Goal: Use online tool/utility: Utilize a website feature to perform a specific function

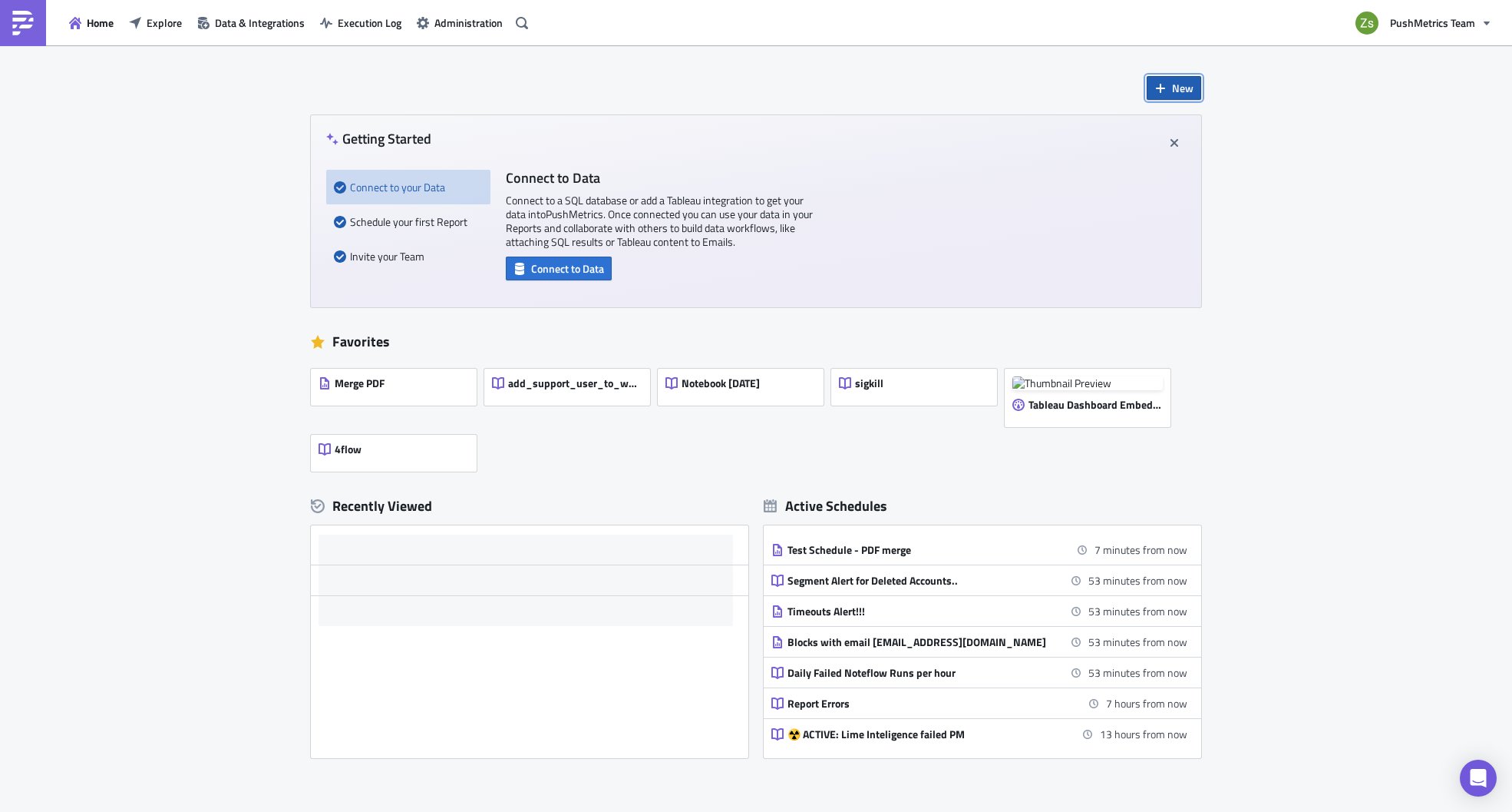
click at [1181, 79] on button "New" at bounding box center [1174, 88] width 55 height 24
click at [1187, 150] on div "Notebook" at bounding box center [1219, 150] width 102 height 15
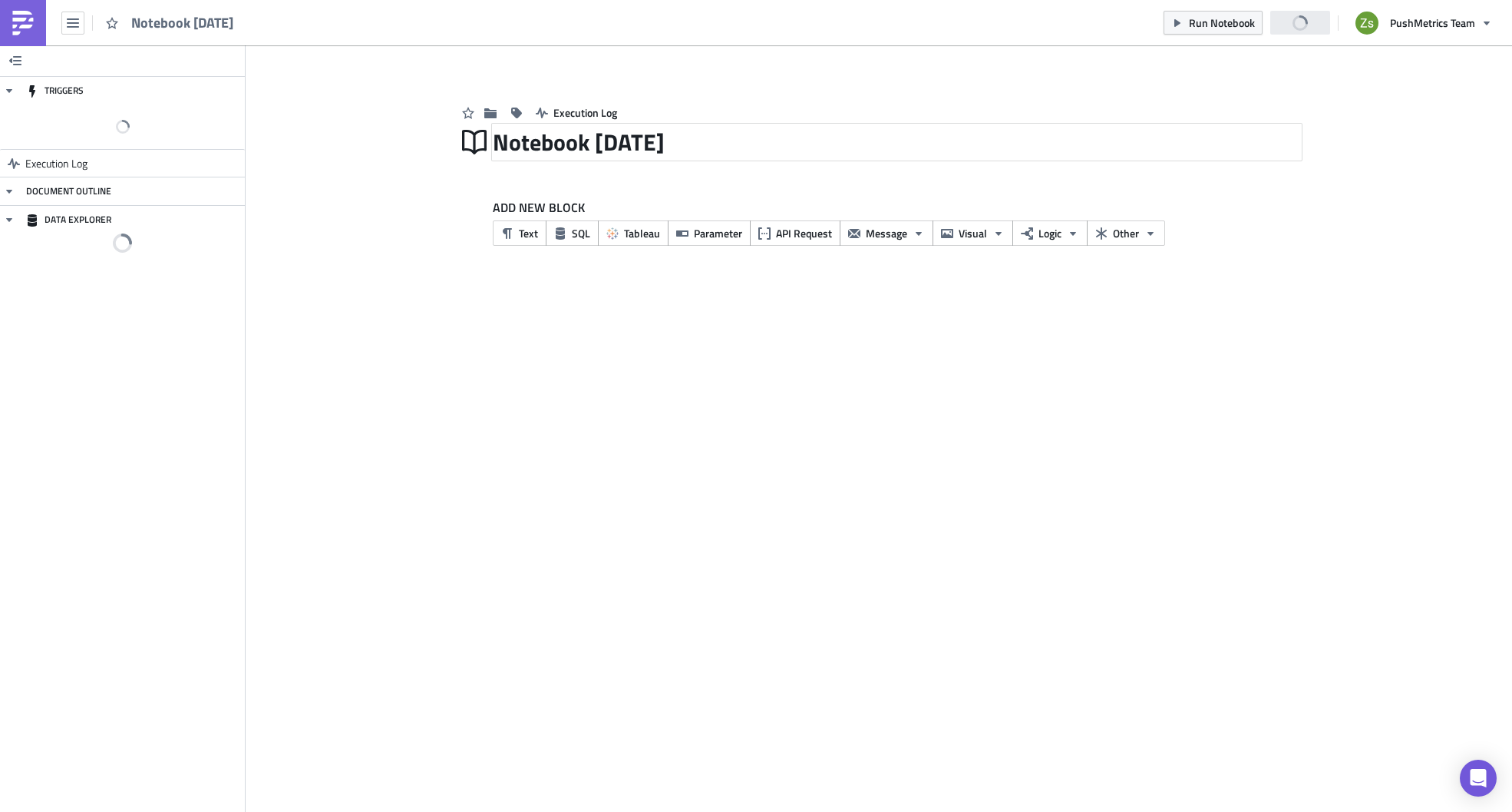
click at [531, 140] on div "Notebook [DATE]" at bounding box center [897, 142] width 808 height 35
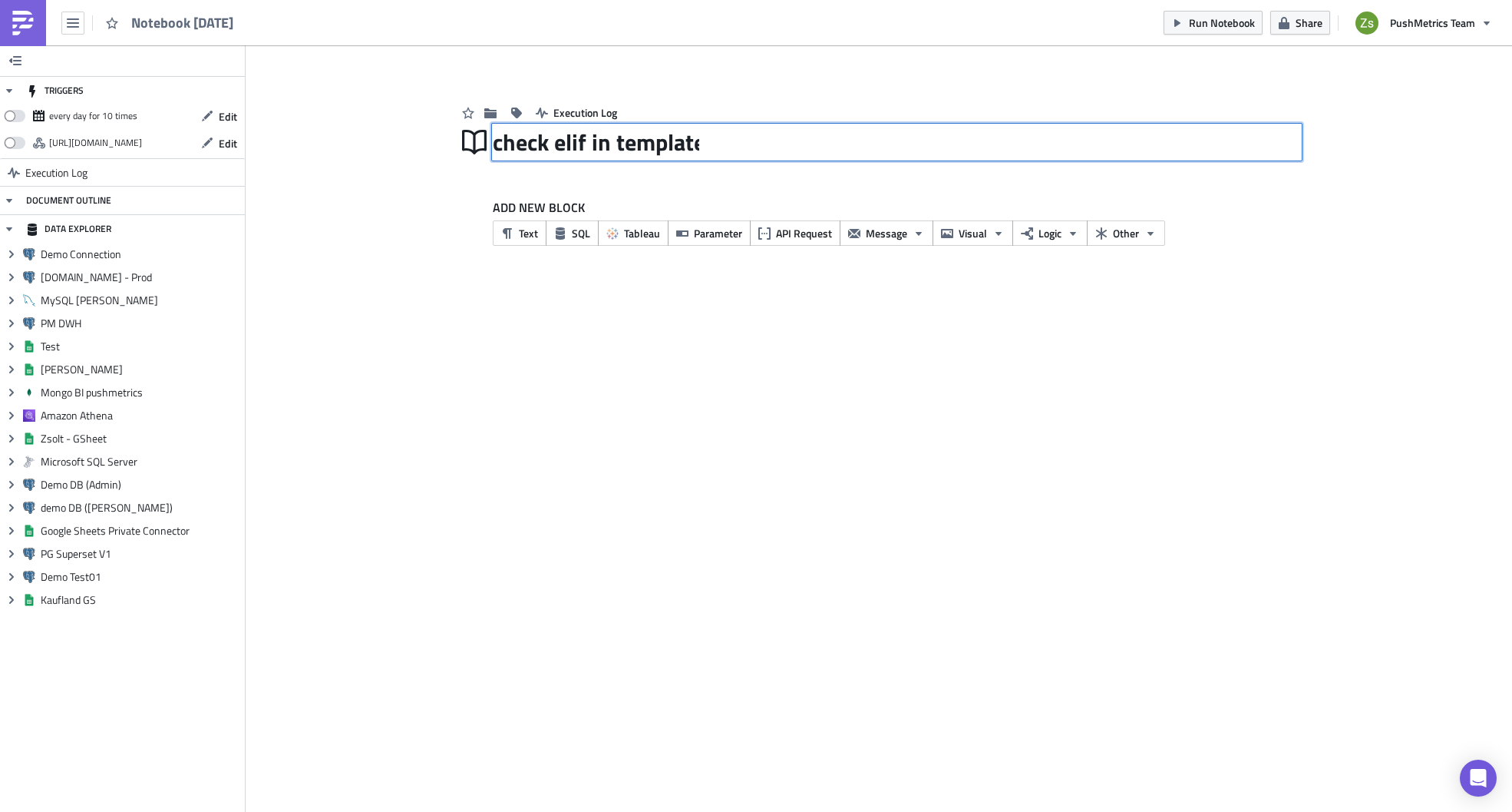
type input "check elif in templates"
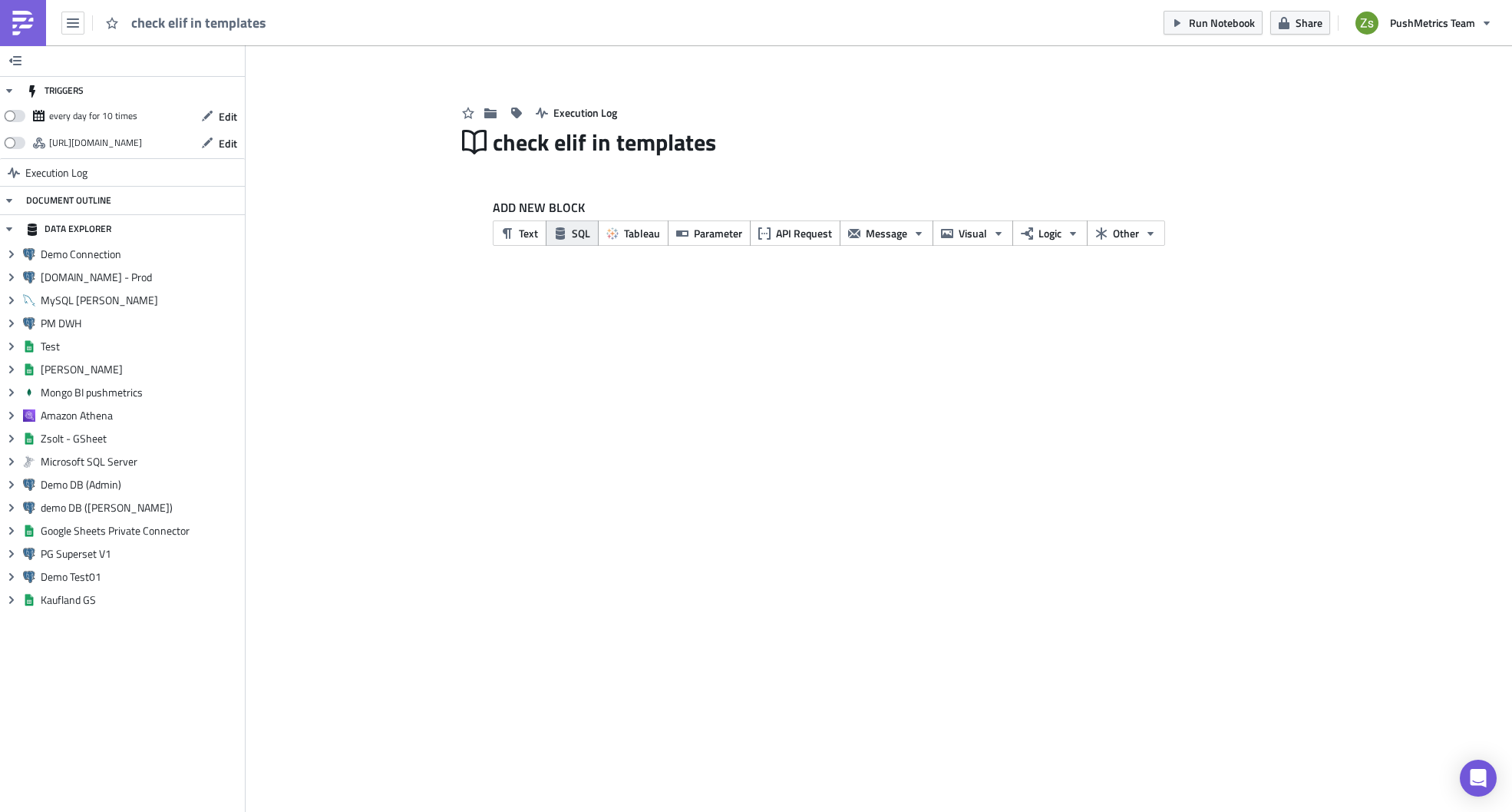
click at [562, 238] on icon "button" at bounding box center [560, 233] width 9 height 13
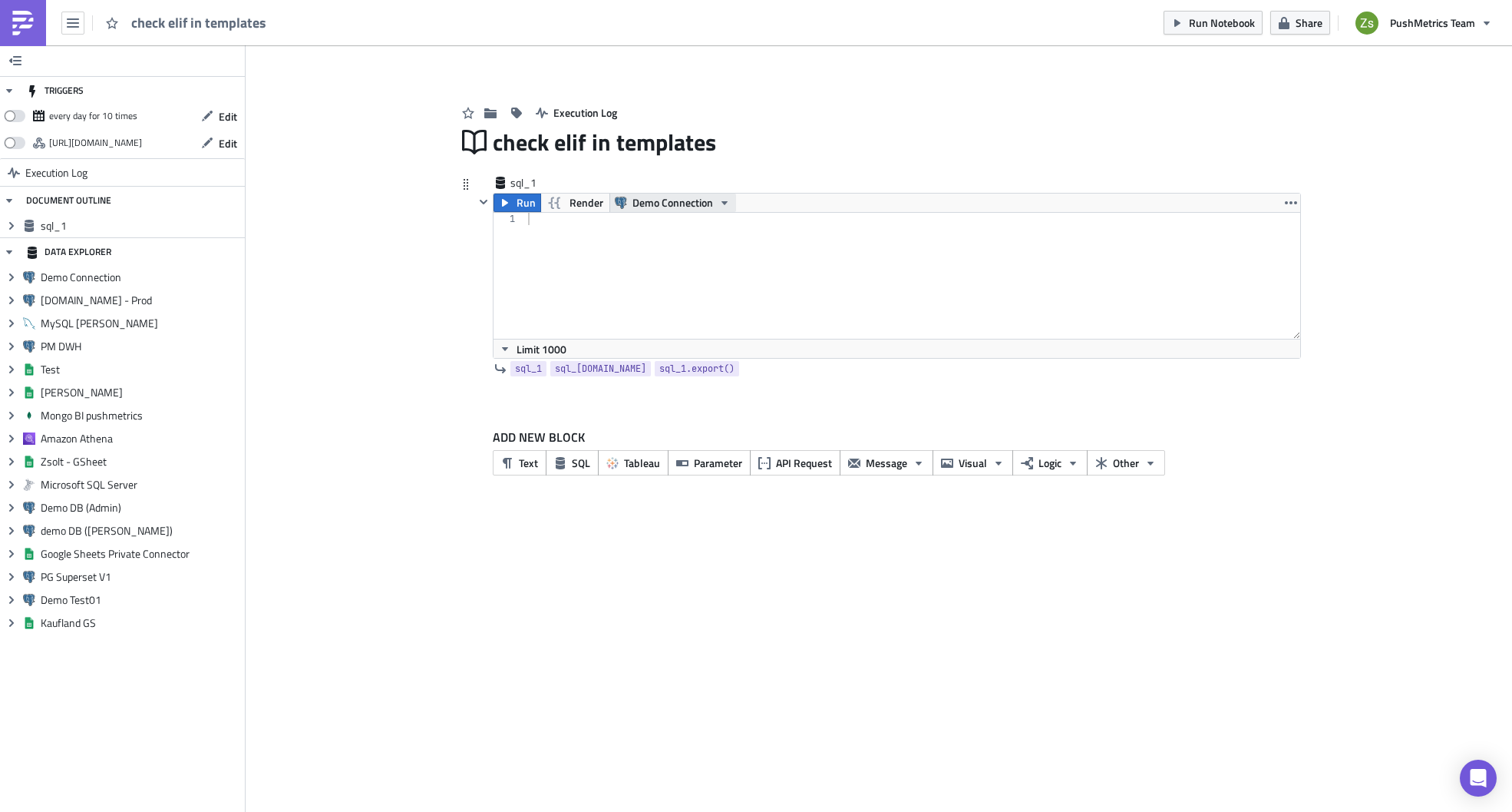
click at [656, 204] on span "Demo Connection" at bounding box center [673, 203] width 81 height 19
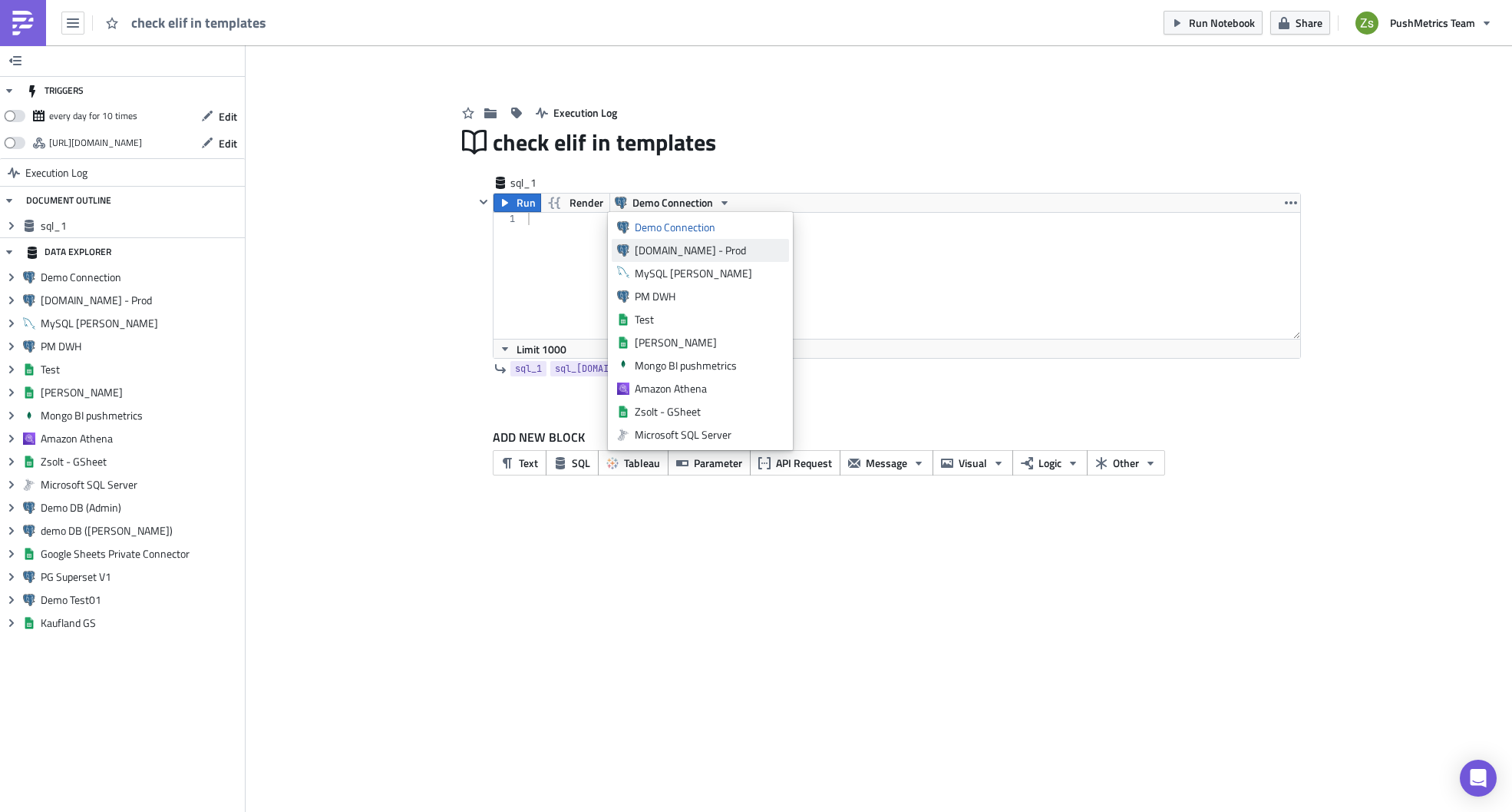
click at [676, 252] on div "[DOMAIN_NAME] - Prod" at bounding box center [709, 250] width 149 height 15
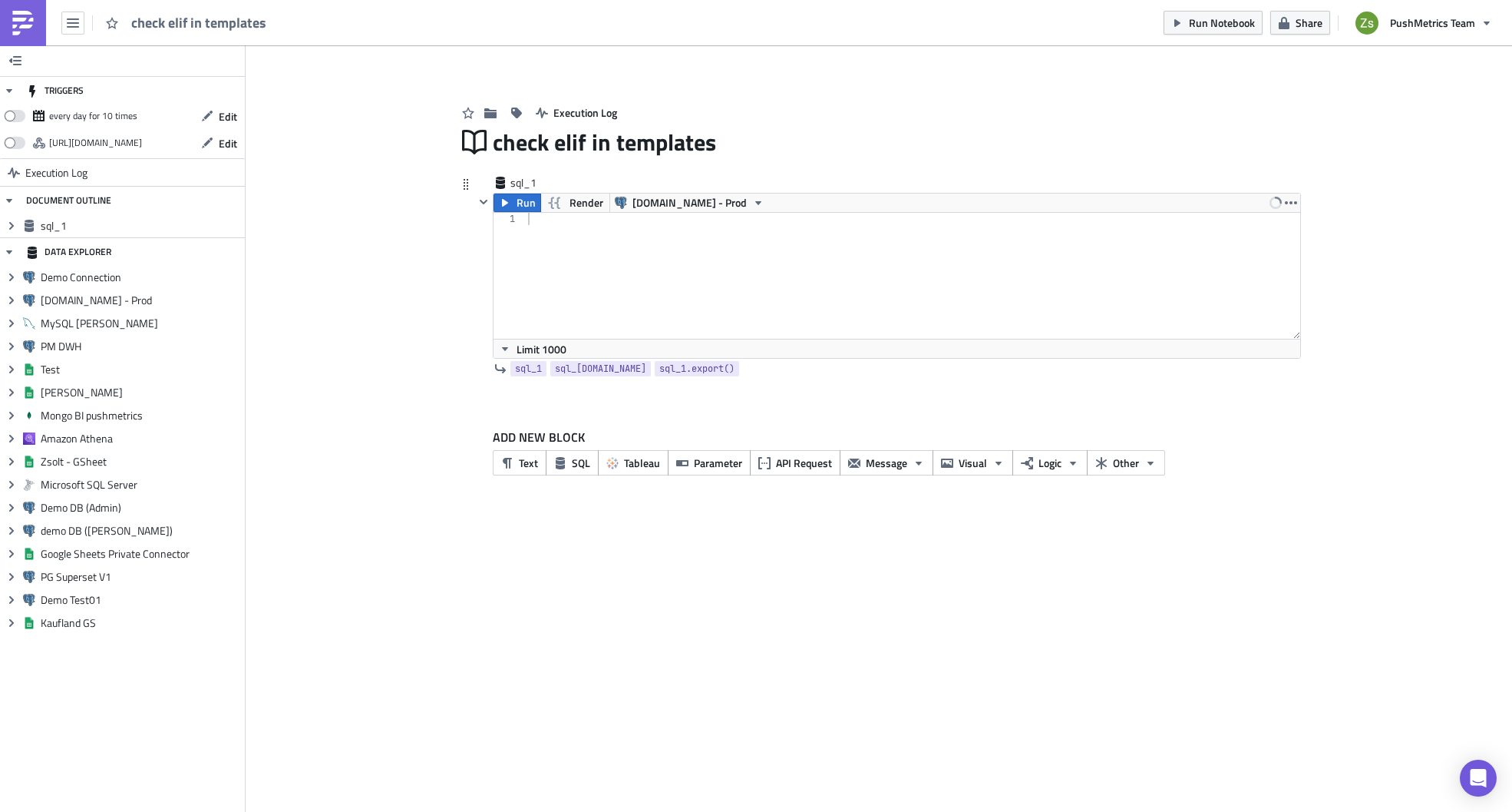
click at [663, 252] on div at bounding box center [913, 288] width 776 height 151
type textarea "select b.* from block b join report_block rb on [DOMAIN_NAME] = [DOMAIN_NAME]_id"
click at [526, 211] on span "Run" at bounding box center [526, 203] width 19 height 19
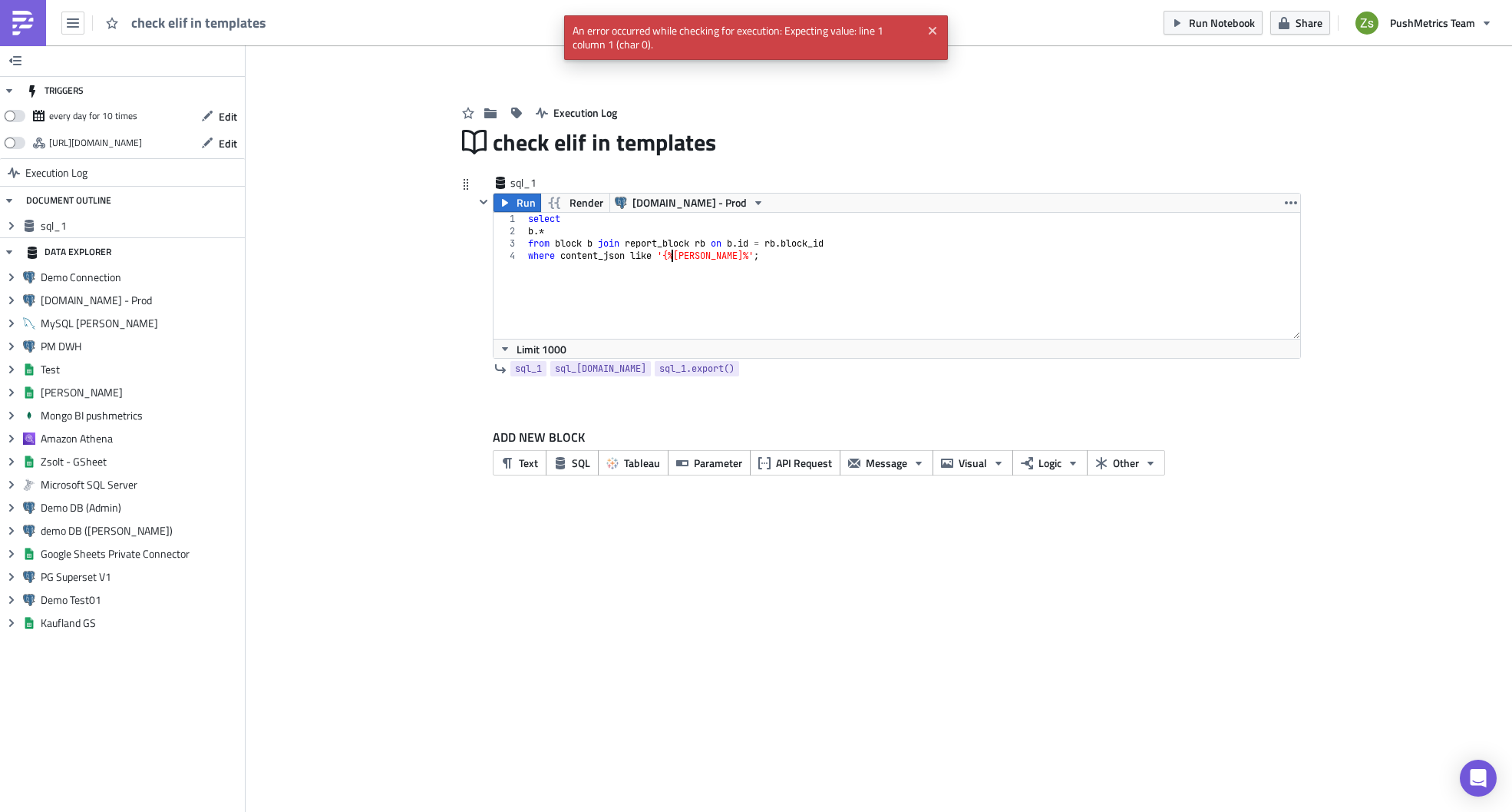
click at [670, 257] on div "select b .* from block b join report_block rb on b . id = rb . block_id where c…" at bounding box center [913, 288] width 776 height 151
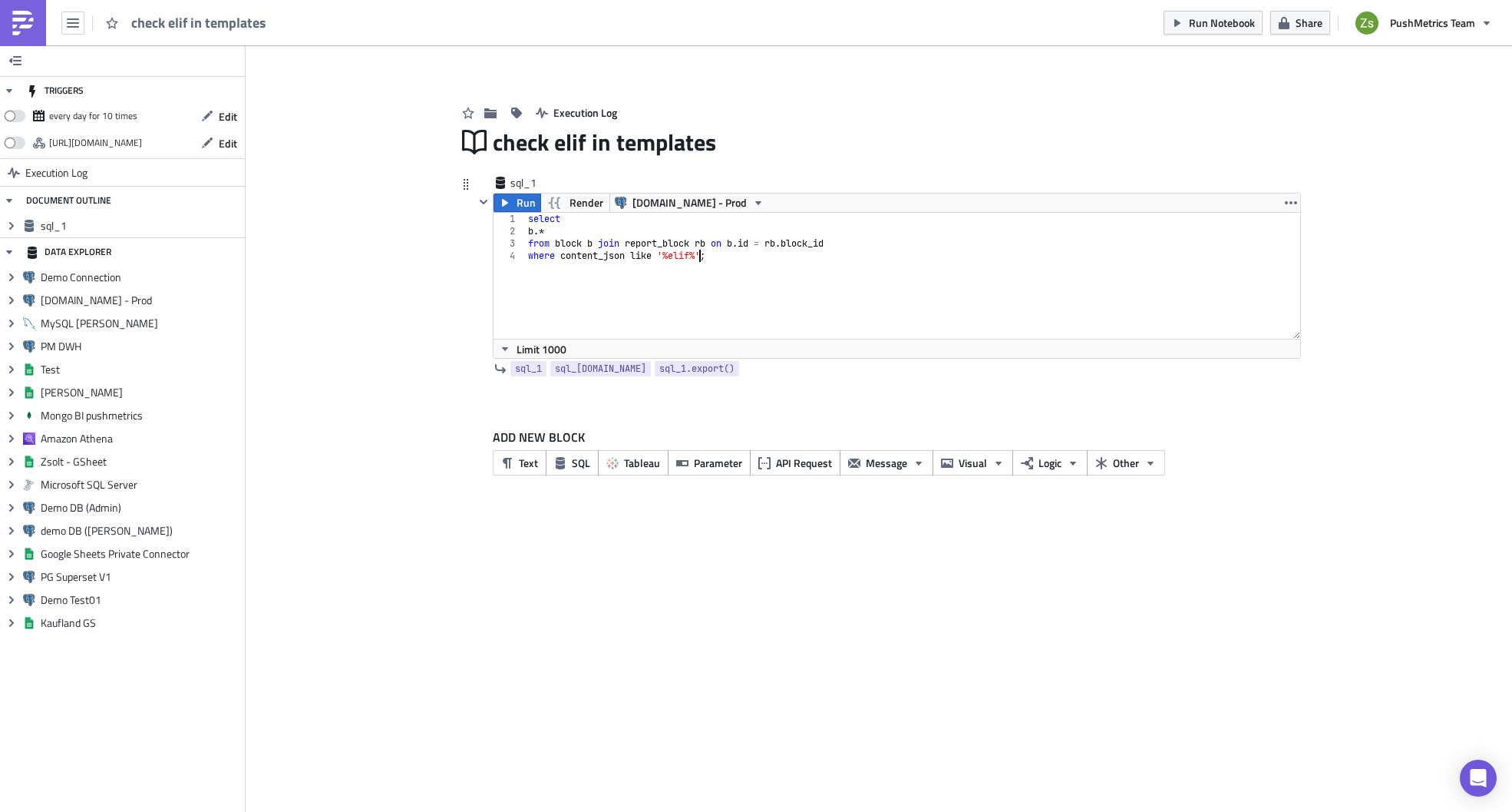
click at [697, 256] on div "select b .* from block b join report_block rb on b . id = rb . block_id where c…" at bounding box center [913, 288] width 776 height 151
click at [517, 204] on span "Run" at bounding box center [526, 203] width 19 height 19
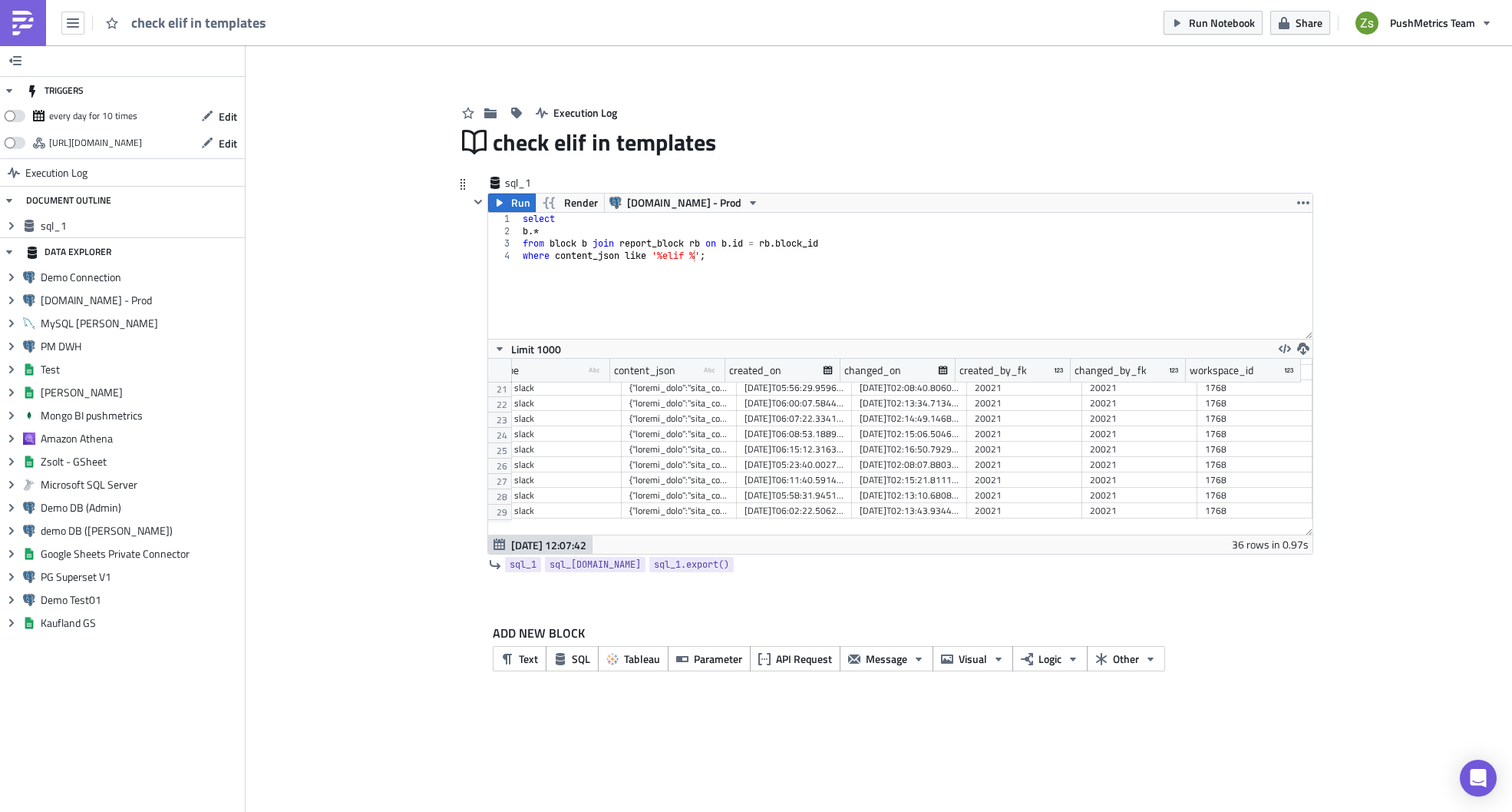
scroll to position [412, 0]
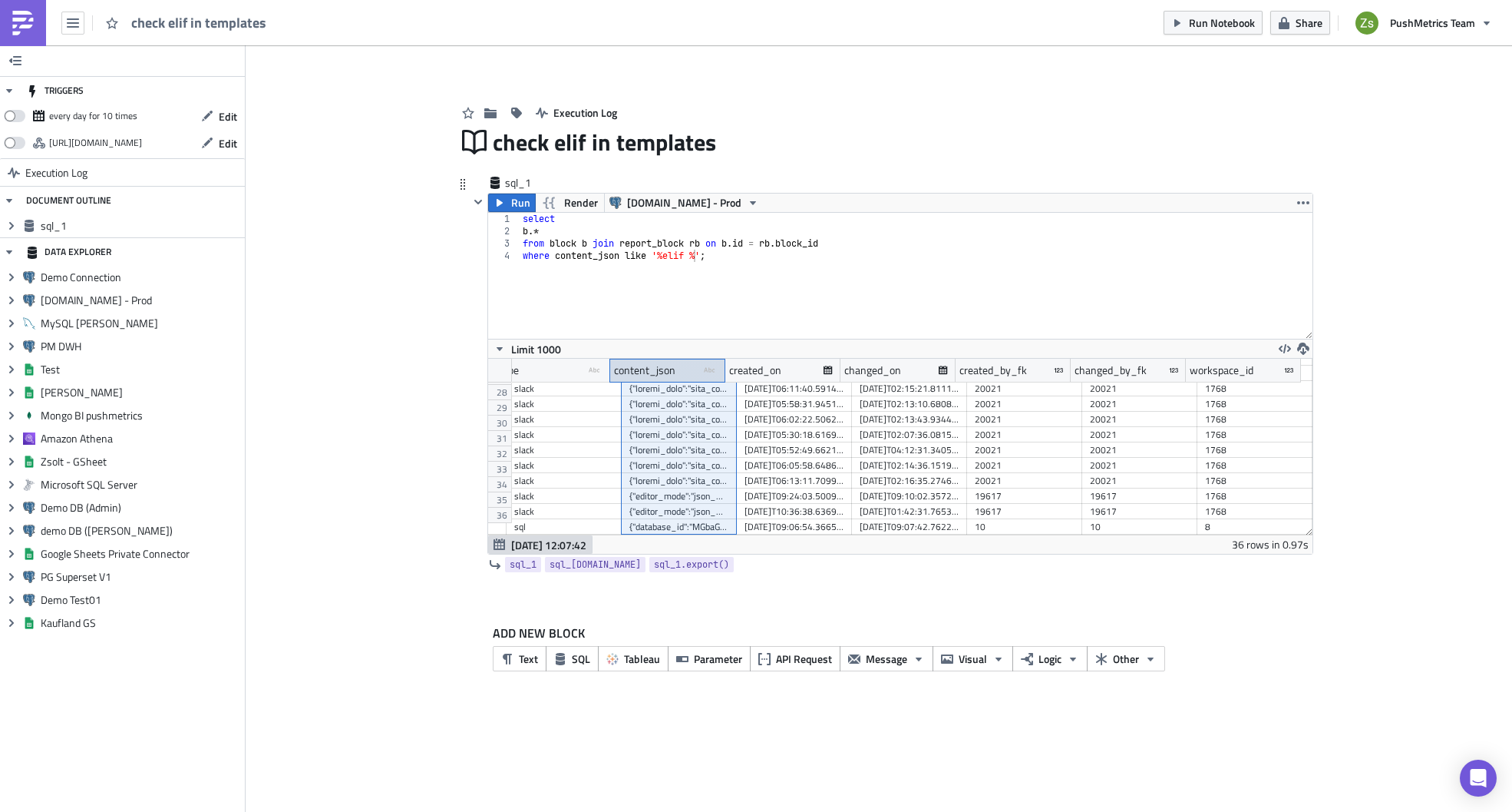
click at [673, 377] on div "content_json" at bounding box center [644, 370] width 61 height 23
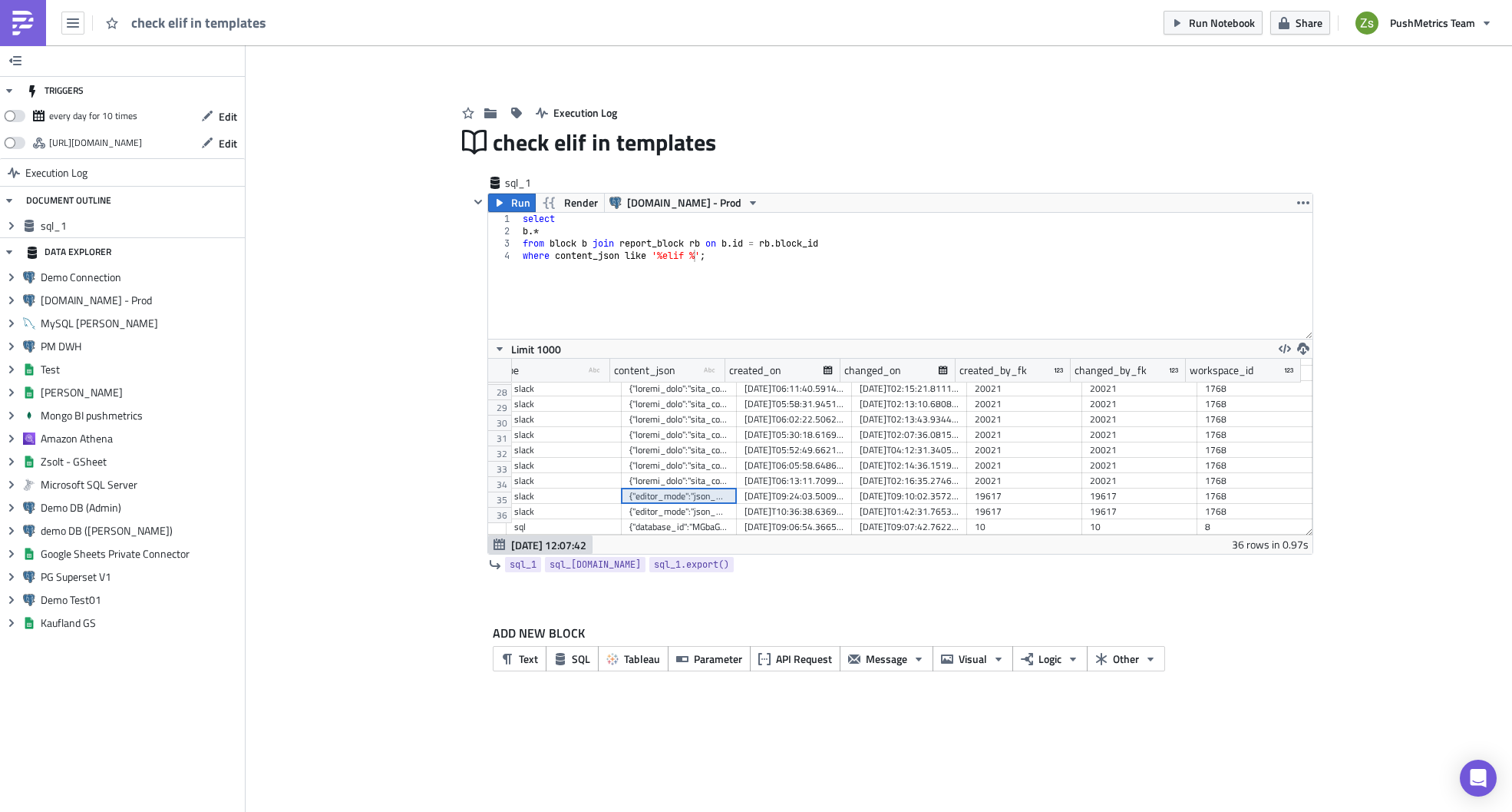
click at [692, 489] on div "{"editor_mode":"json_mode","channels":["notice-data_warehouse-test"],"value_htm…" at bounding box center [679, 496] width 100 height 15
click at [716, 278] on div "select b .* from block b join report_block rb on b . id = rb . block_id where c…" at bounding box center [916, 288] width 793 height 151
paste textarea "[PERSON_NAME] preferred_email_language"
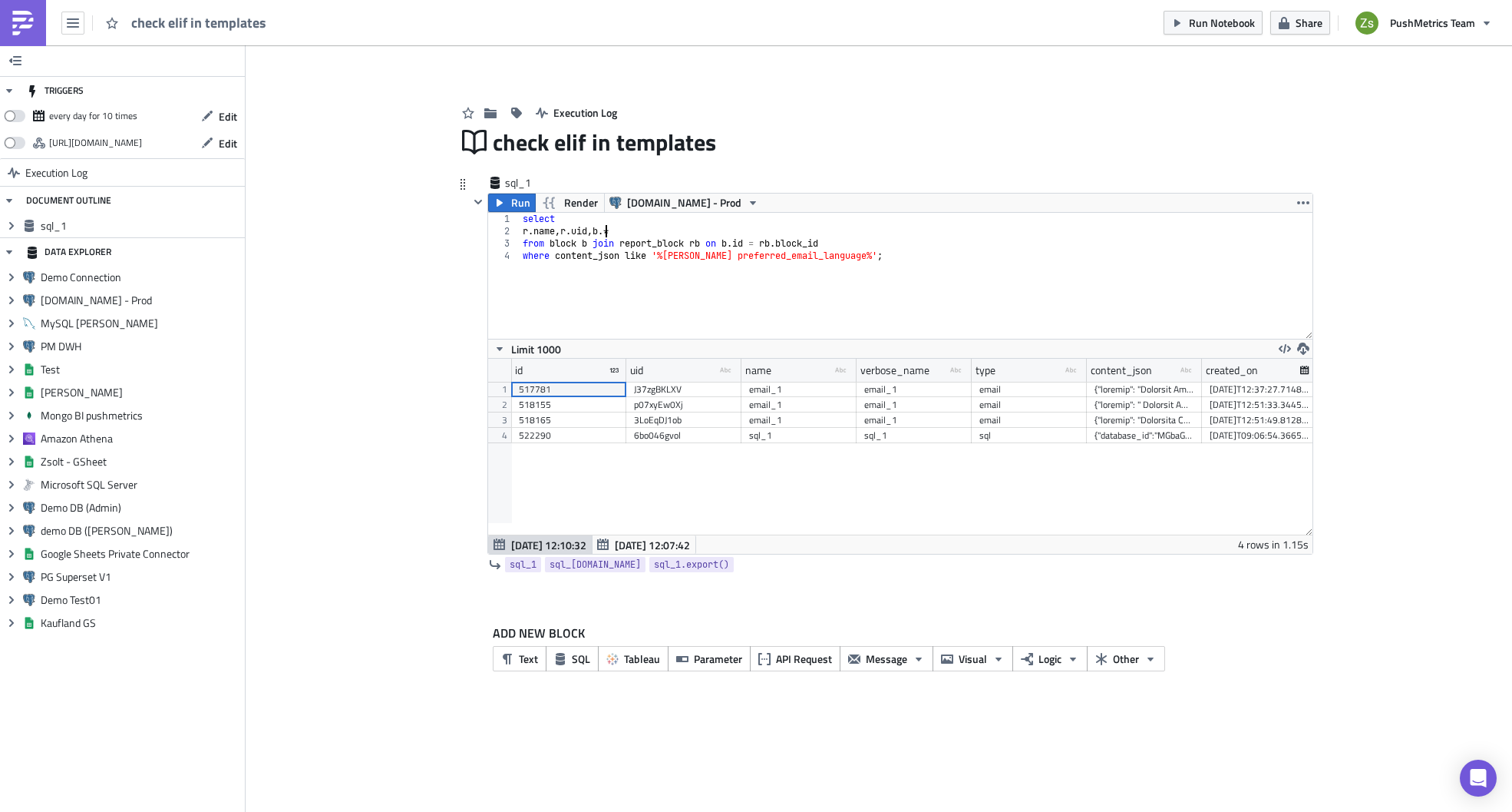
scroll to position [0, 7]
type textarea "from block b join report_block rb on [DOMAIN_NAME] = [DOMAIN_NAME]_id"
type textarea "join report_block rb on [DOMAIN_NAME] = [DOMAIN_NAME]_id"
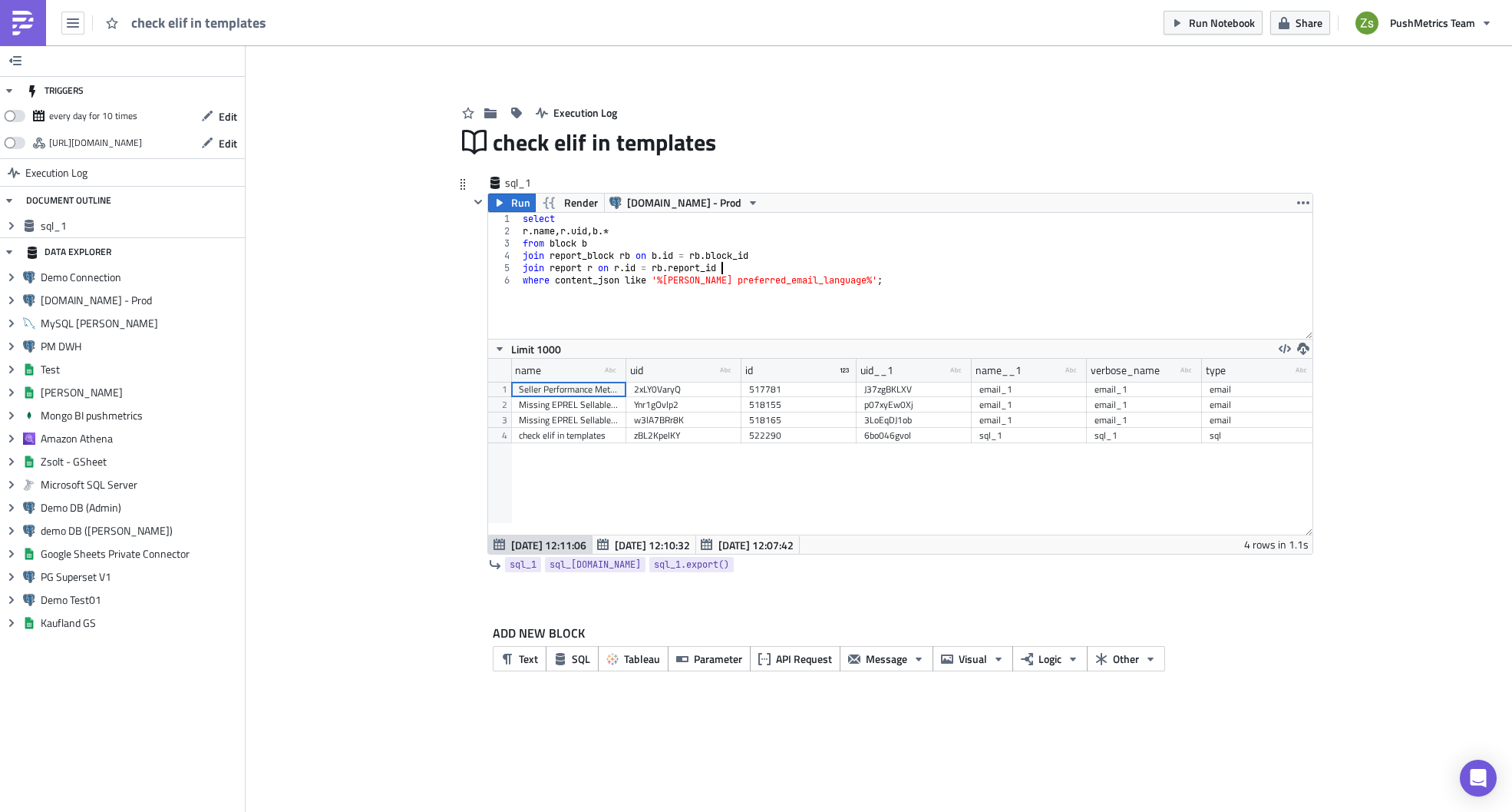
scroll to position [176, 824]
drag, startPoint x: 624, startPoint y: 371, endPoint x: 780, endPoint y: 375, distance: 156.1
click at [777, 375] on div at bounding box center [775, 371] width 3 height 24
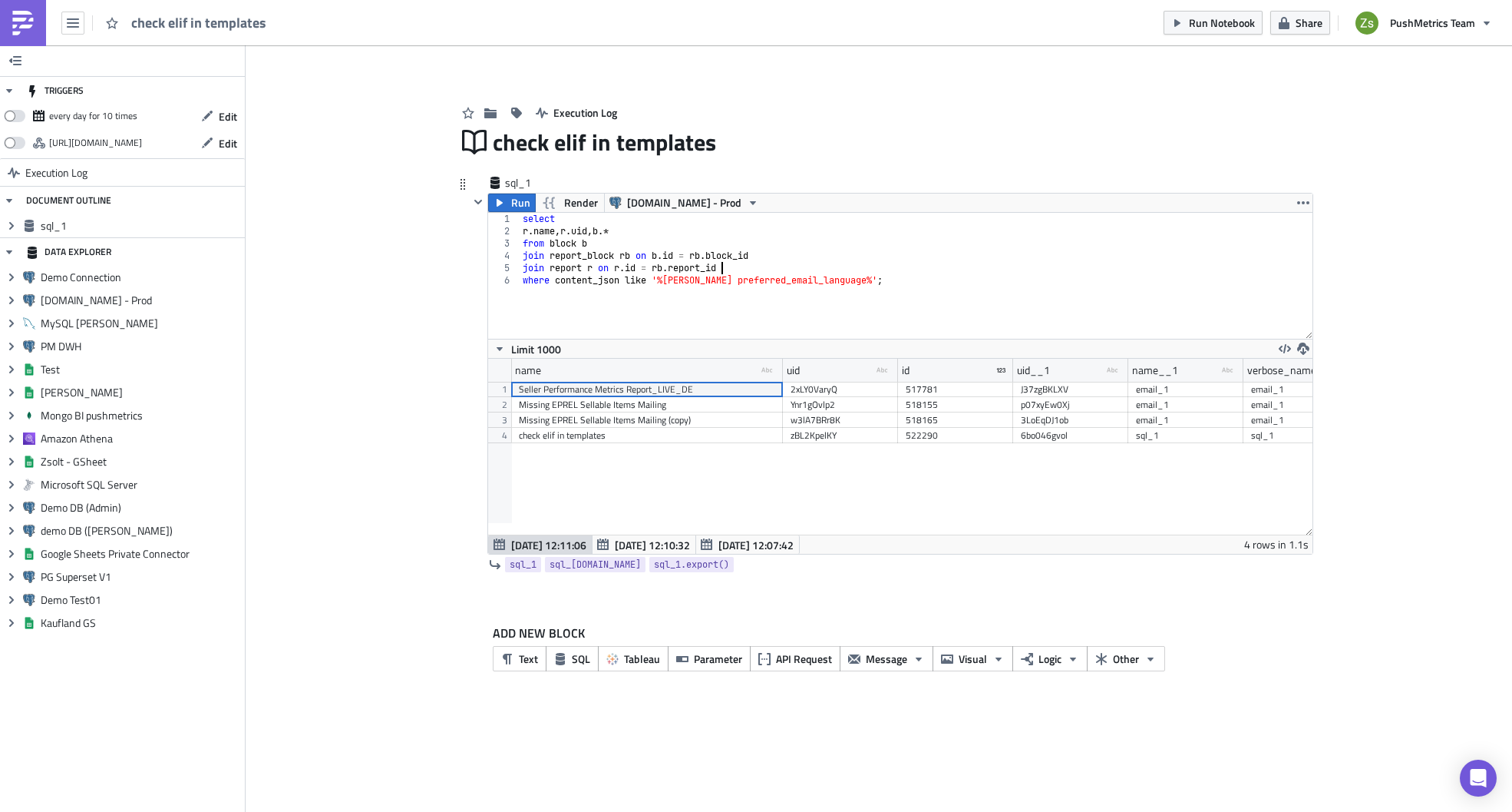
click at [704, 394] on div "Seller Performance Metrics Report_LIVE_DE" at bounding box center [647, 389] width 256 height 15
click at [520, 206] on span "Run" at bounding box center [520, 203] width 19 height 19
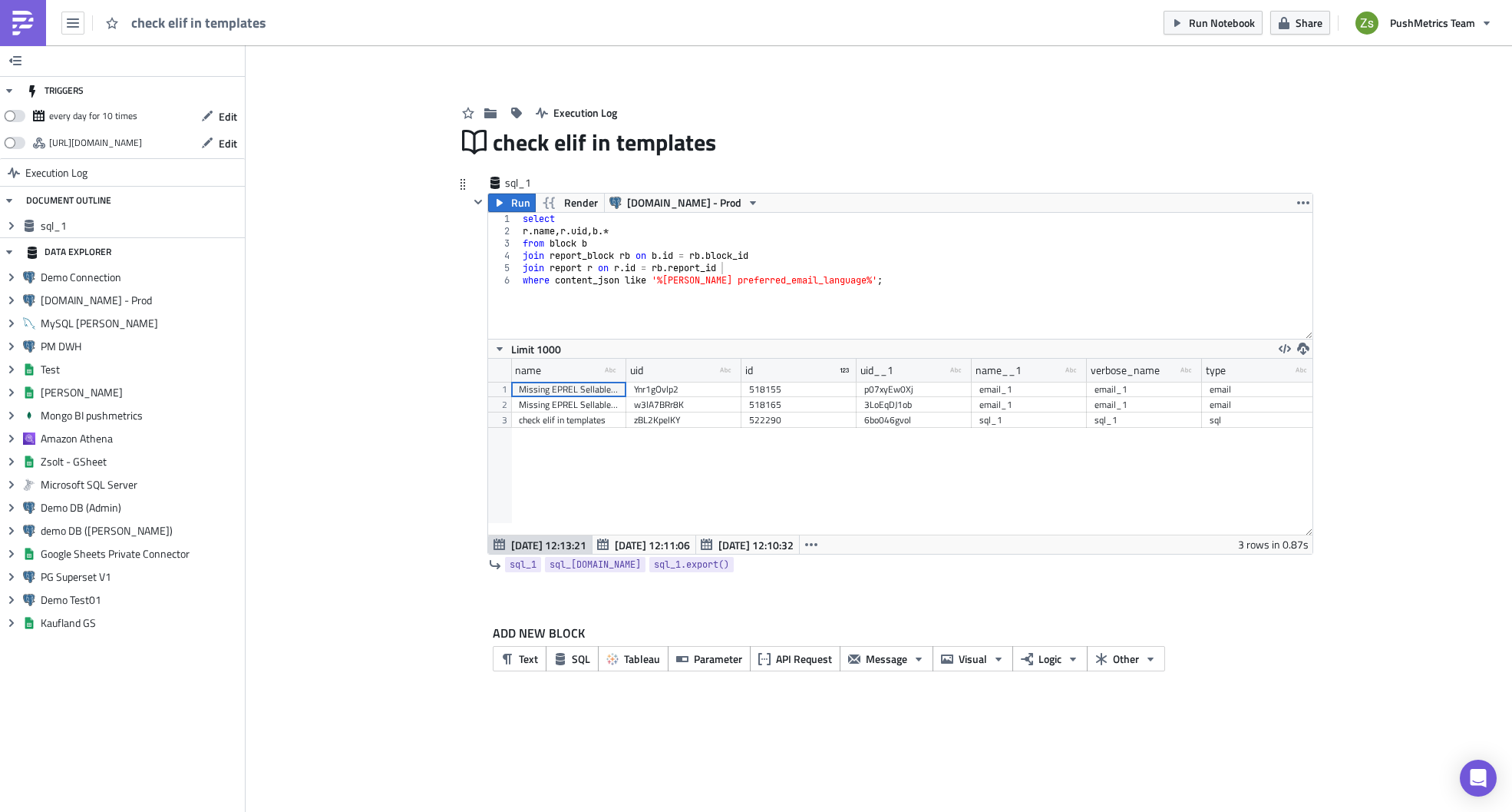
click at [586, 387] on div "Missing EPREL Sellable Items Mailing" at bounding box center [568, 389] width 100 height 15
drag, startPoint x: 626, startPoint y: 369, endPoint x: 849, endPoint y: 368, distance: 223.0
click at [849, 368] on div at bounding box center [848, 371] width 3 height 24
click at [682, 411] on div "Missing EPREL Sellable Items Mailing (copy)" at bounding box center [680, 404] width 323 height 15
click at [684, 390] on div "Missing EPREL Sellable Items Mailing" at bounding box center [680, 389] width 323 height 15
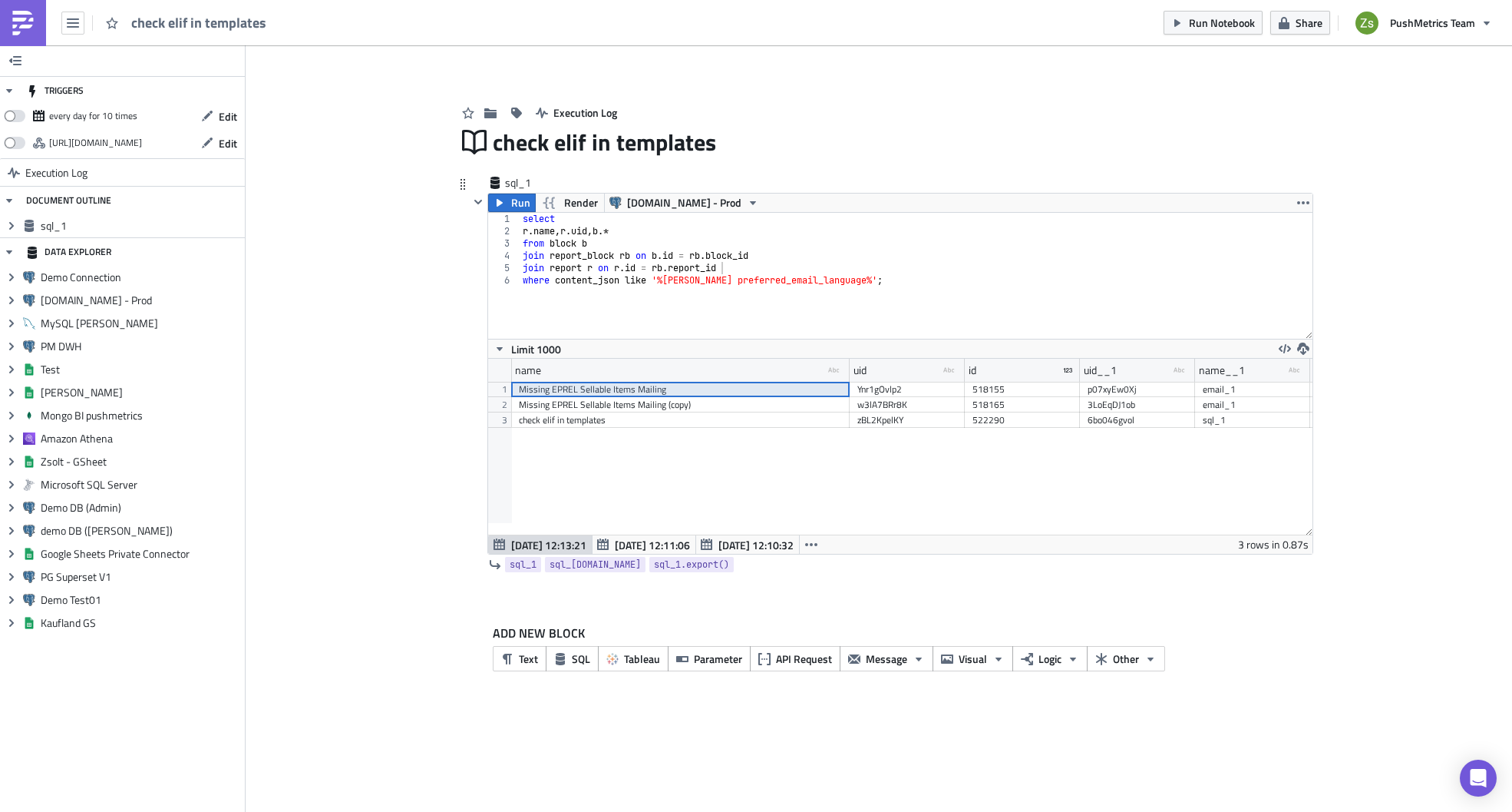
click at [864, 289] on div "select r . name , [PERSON_NAME] uid , b .* from block b join report_block rb on…" at bounding box center [916, 288] width 793 height 151
click at [981, 289] on div "select r . name , [PERSON_NAME] uid , b .* from block b join report_block rb on…" at bounding box center [916, 276] width 793 height 126
click at [504, 205] on icon "button" at bounding box center [499, 202] width 13 height 13
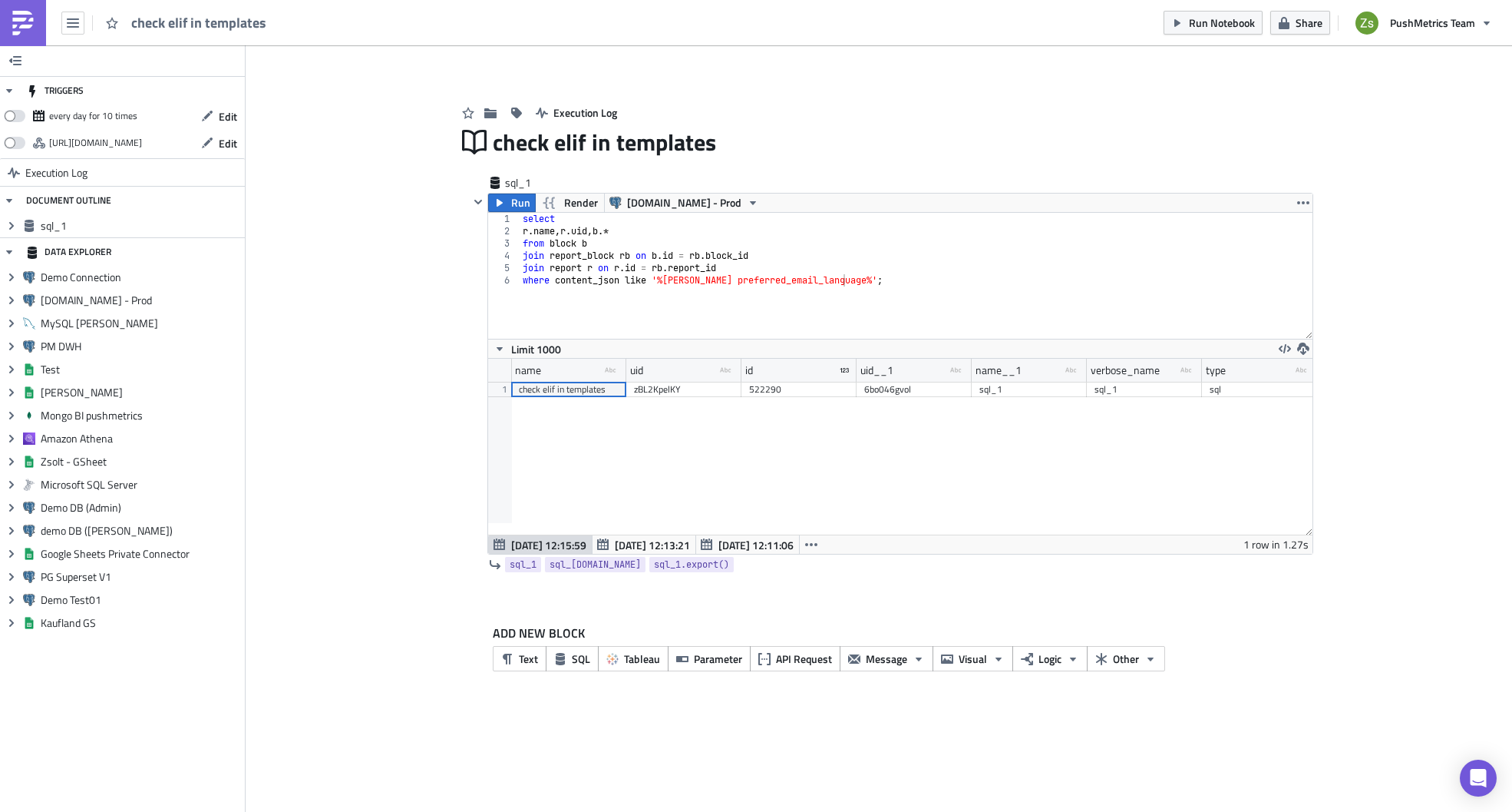
scroll to position [176, 824]
click at [872, 283] on div "select r . name , [PERSON_NAME] uid , b .* from block b join report_block rb on…" at bounding box center [916, 288] width 793 height 151
click at [692, 274] on div "select r . name , [PERSON_NAME] uid , b .* from block b join report_block rb on…" at bounding box center [916, 288] width 793 height 151
click at [501, 198] on icon "button" at bounding box center [499, 202] width 13 height 13
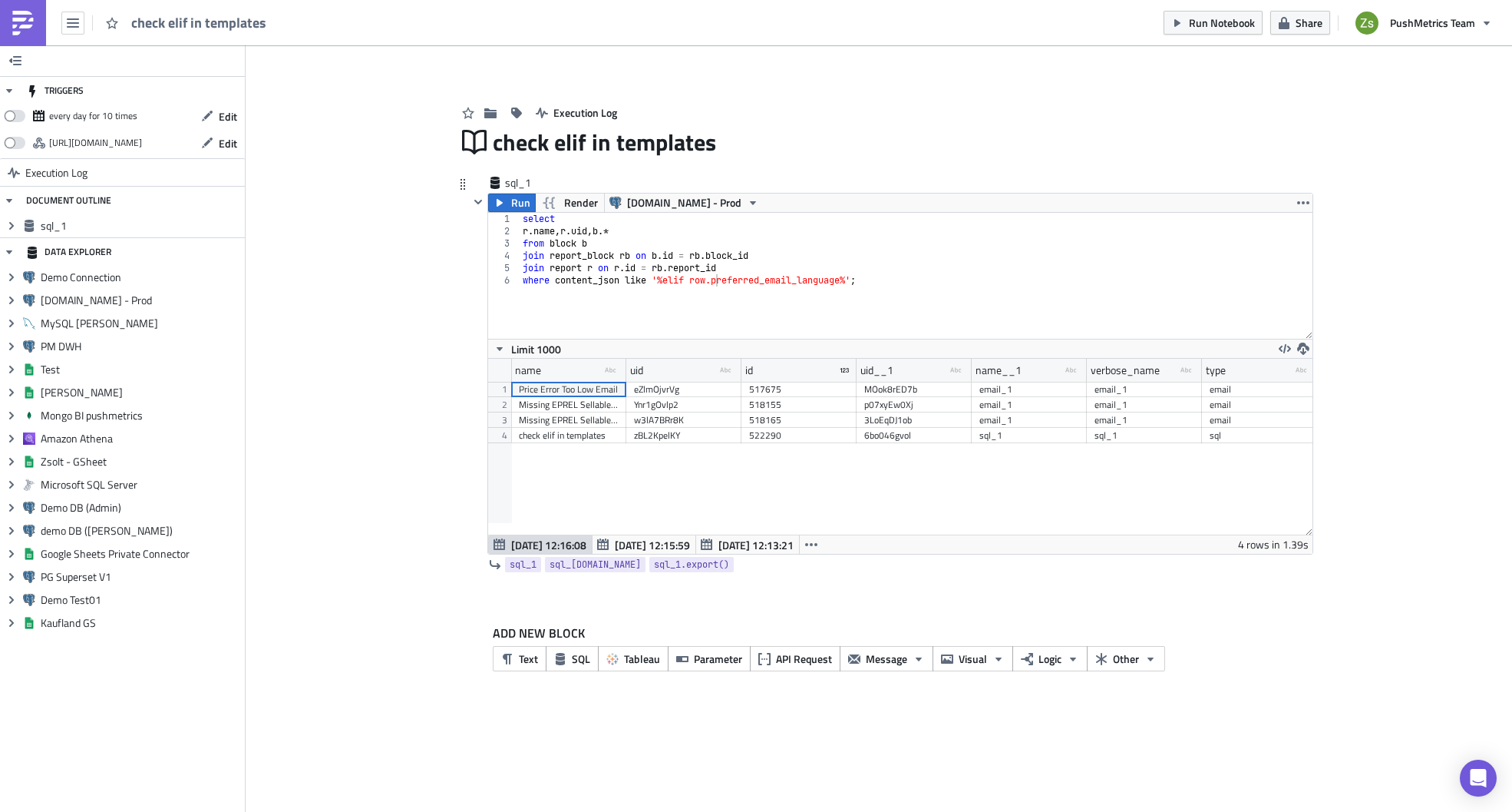
scroll to position [176, 824]
drag, startPoint x: 622, startPoint y: 369, endPoint x: 732, endPoint y: 377, distance: 110.3
click at [674, 377] on div at bounding box center [673, 371] width 4 height 24
click at [730, 284] on div "select r . name , [PERSON_NAME] uid , b .* from block b join report_block rb on…" at bounding box center [916, 288] width 793 height 151
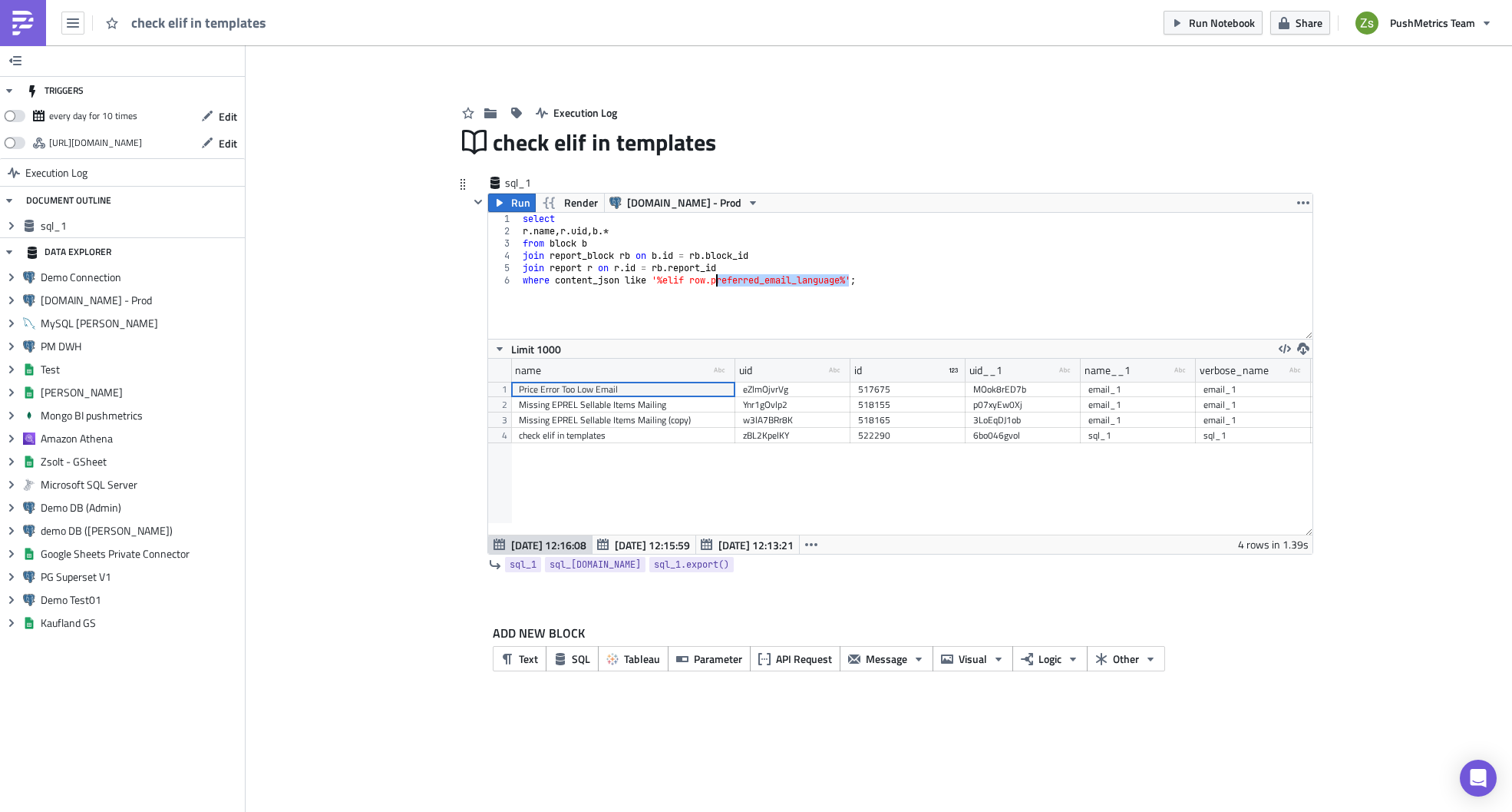
type textarea "where content_json like '%elif row.%';"
click at [517, 200] on span "Run" at bounding box center [520, 203] width 19 height 19
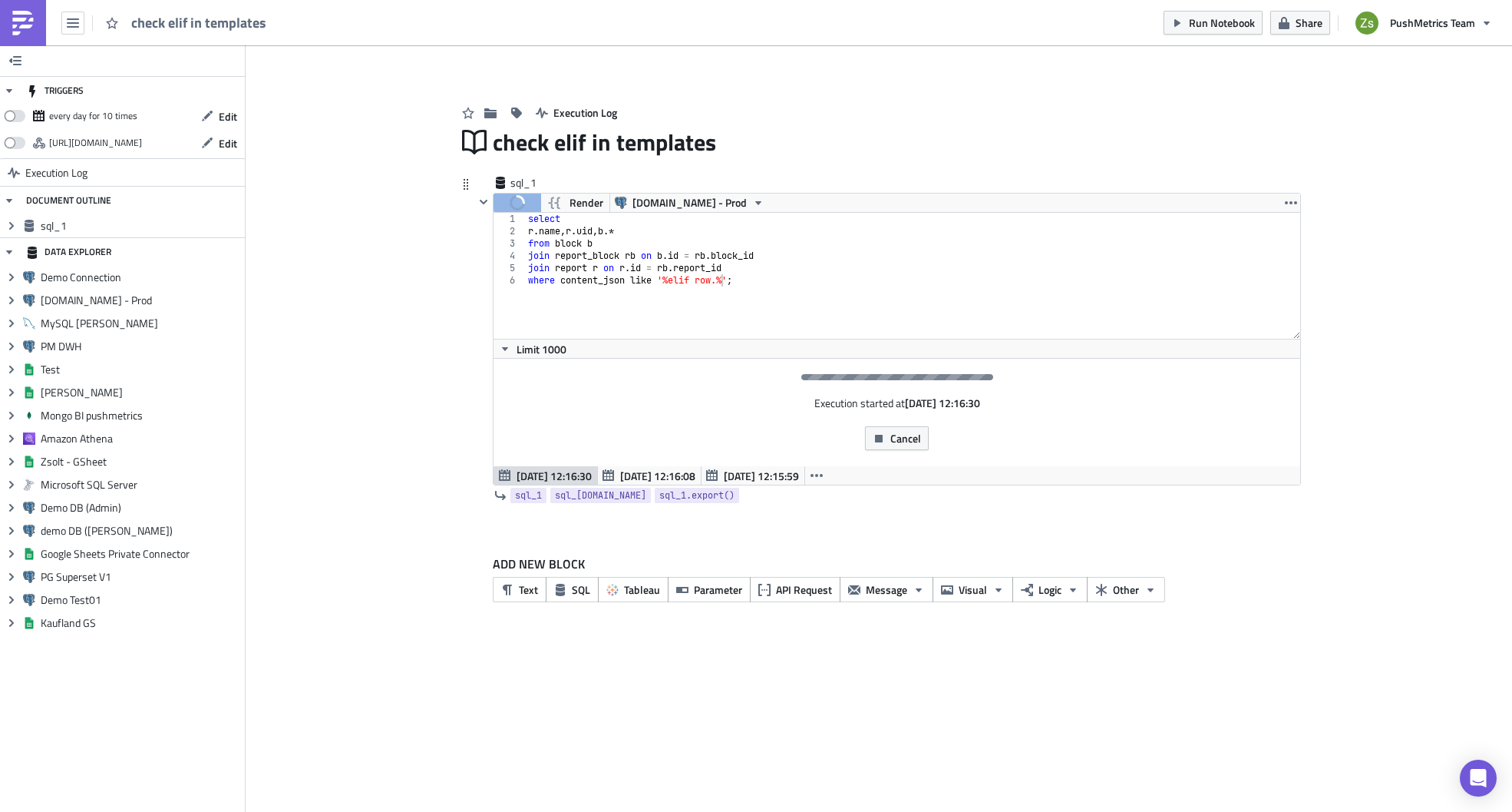
click at [787, 279] on div "select r . name , [PERSON_NAME] uid , b .* from block b join report_block rb on…" at bounding box center [922, 288] width 793 height 151
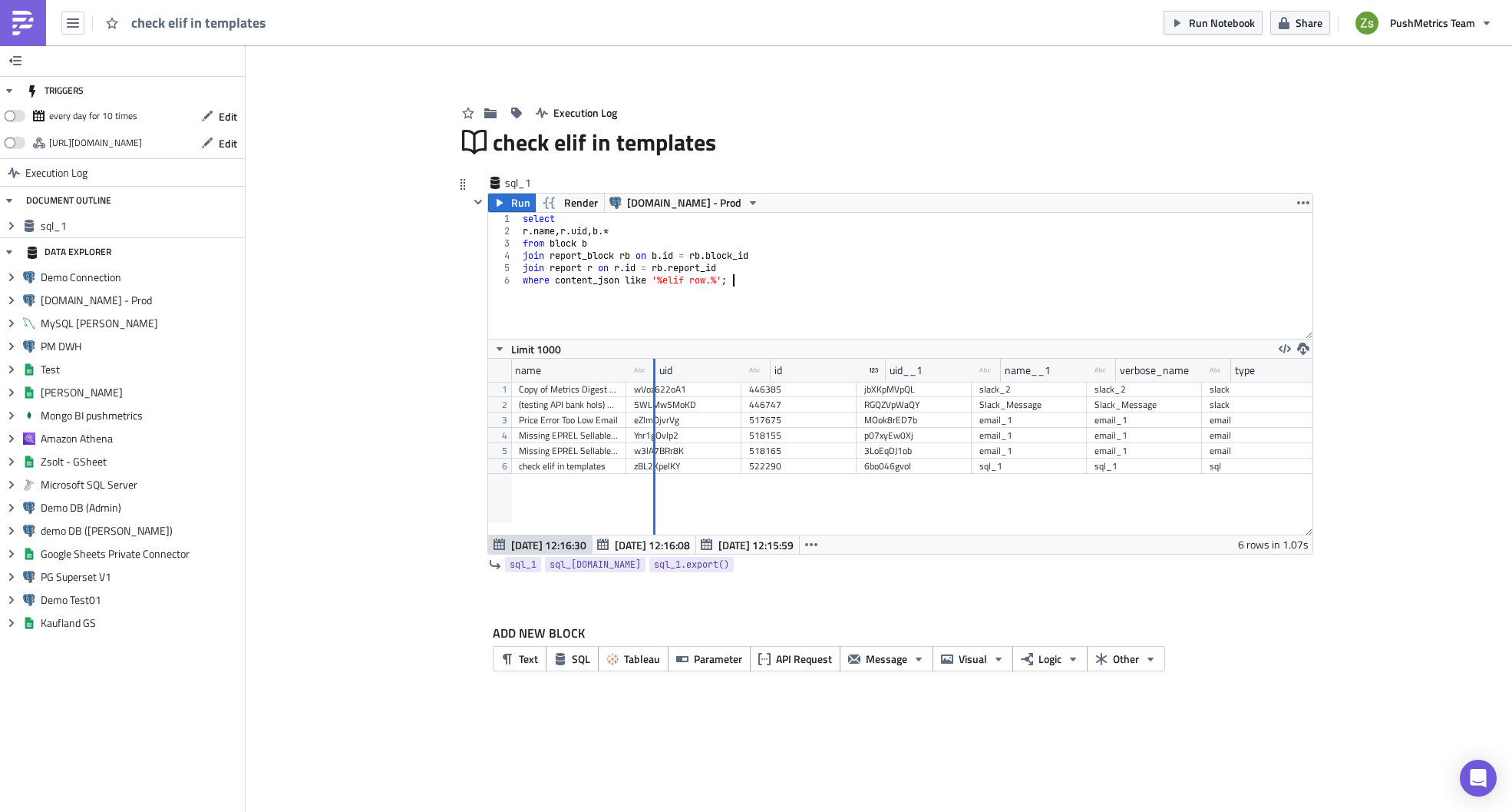
drag, startPoint x: 623, startPoint y: 378, endPoint x: 795, endPoint y: 393, distance: 172.7
click at [795, 393] on div "name type-text Created with Sketch. uid type-text Created with Sketch. id uid__…" at bounding box center [900, 446] width 824 height 176
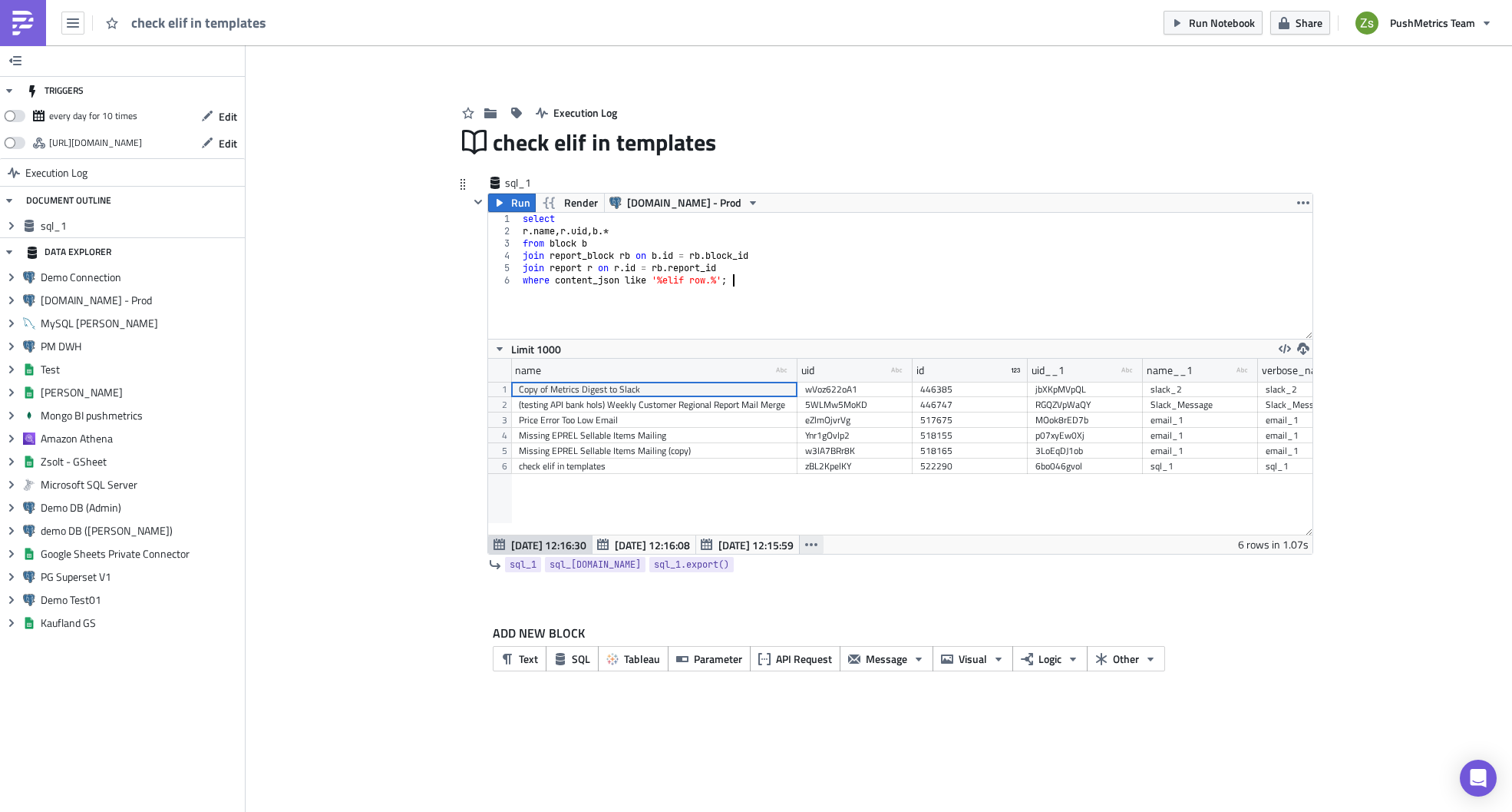
click at [806, 545] on button "button" at bounding box center [811, 544] width 24 height 19
click at [792, 592] on link "[DATE] 12:11:06" at bounding box center [756, 603] width 130 height 23
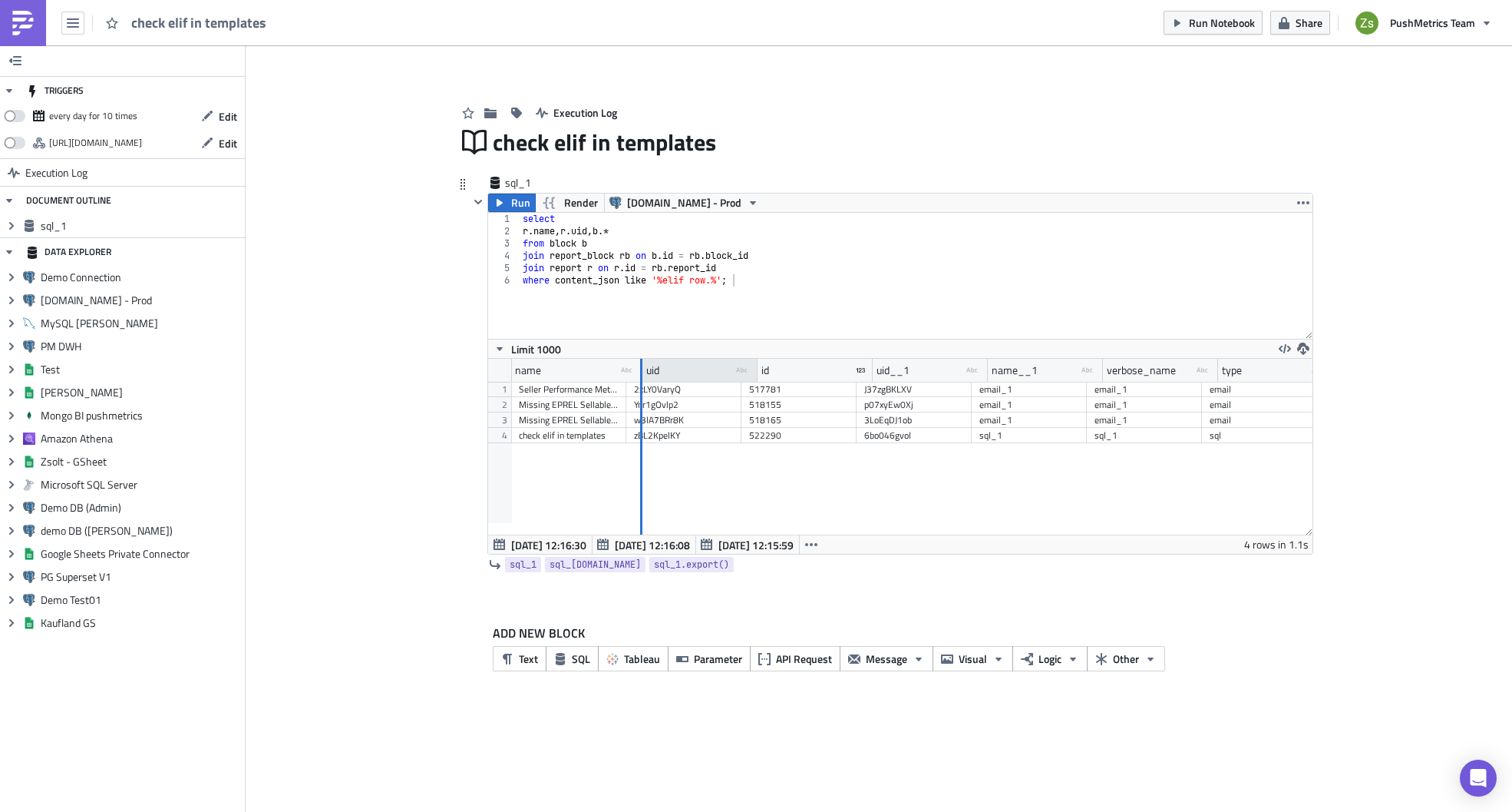
drag, startPoint x: 624, startPoint y: 379, endPoint x: 706, endPoint y: 377, distance: 82.0
click at [642, 377] on div at bounding box center [641, 371] width 3 height 24
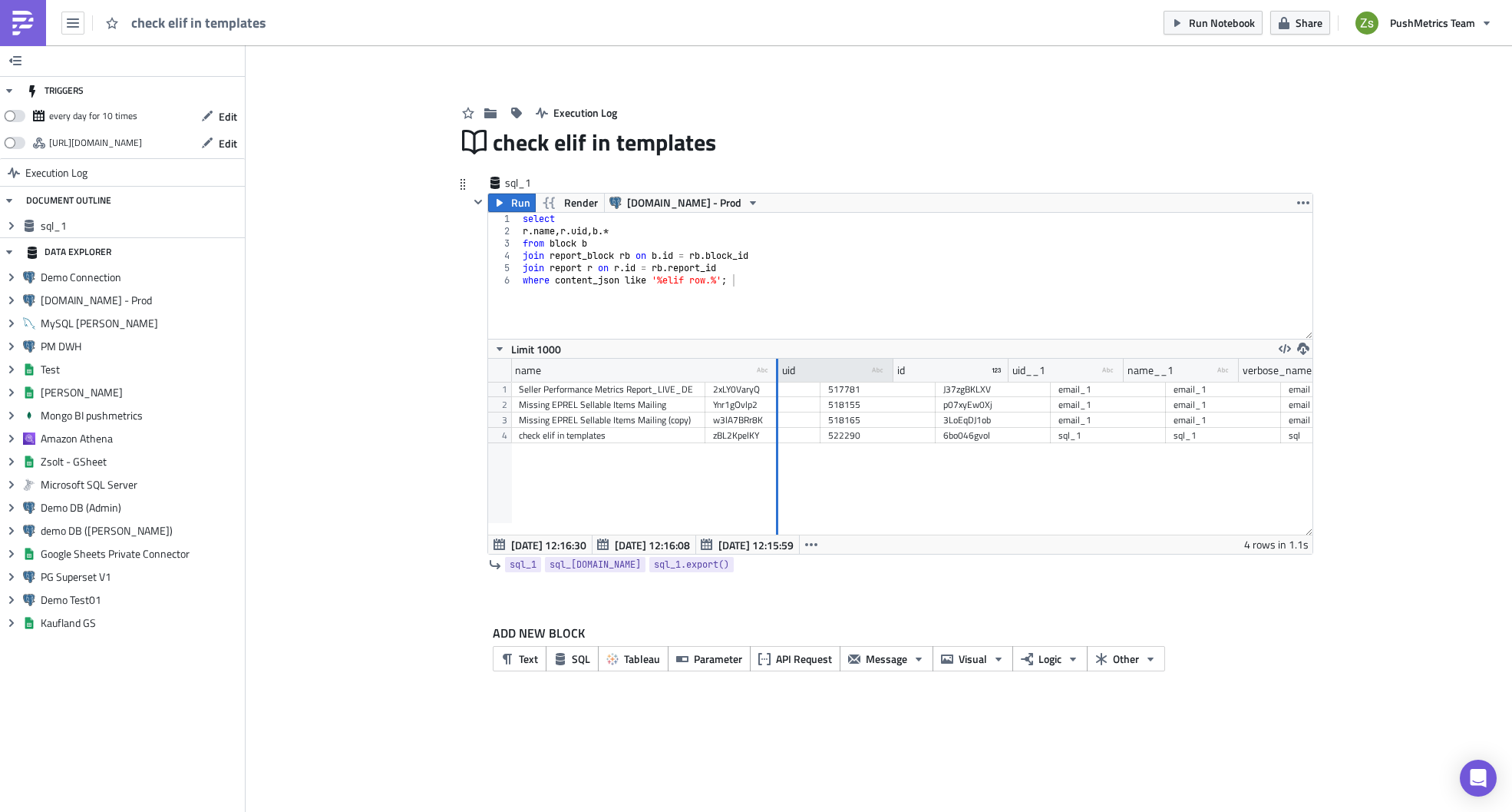
drag, startPoint x: 701, startPoint y: 370, endPoint x: 805, endPoint y: 375, distance: 104.1
click at [778, 375] on div at bounding box center [776, 371] width 4 height 24
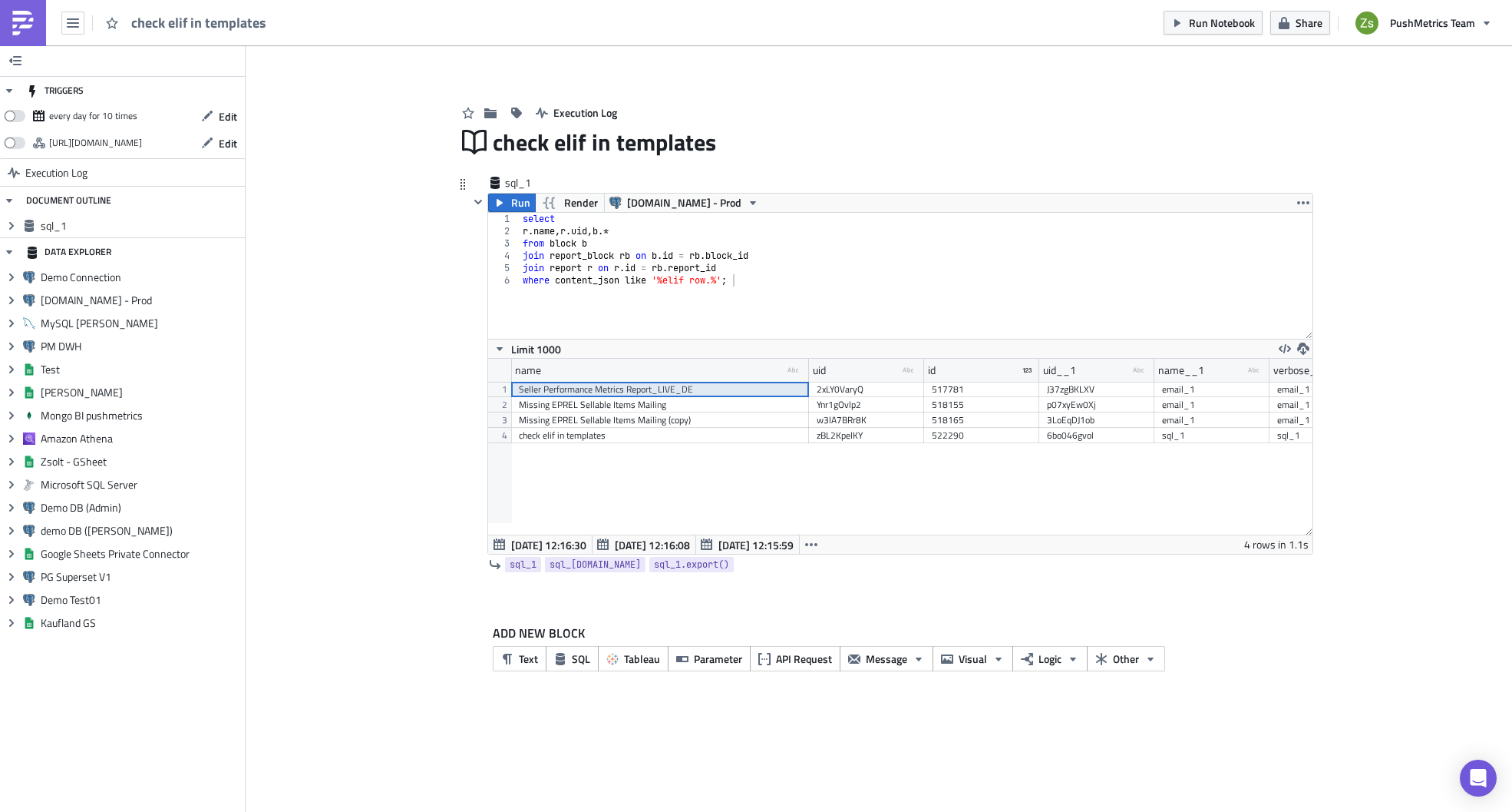
click at [724, 395] on div "Seller Performance Metrics Report_LIVE_DE" at bounding box center [659, 389] width 282 height 15
click at [821, 543] on button "button" at bounding box center [811, 544] width 24 height 19
click at [805, 625] on div "[DATE] 12:10:32" at bounding box center [763, 627] width 97 height 15
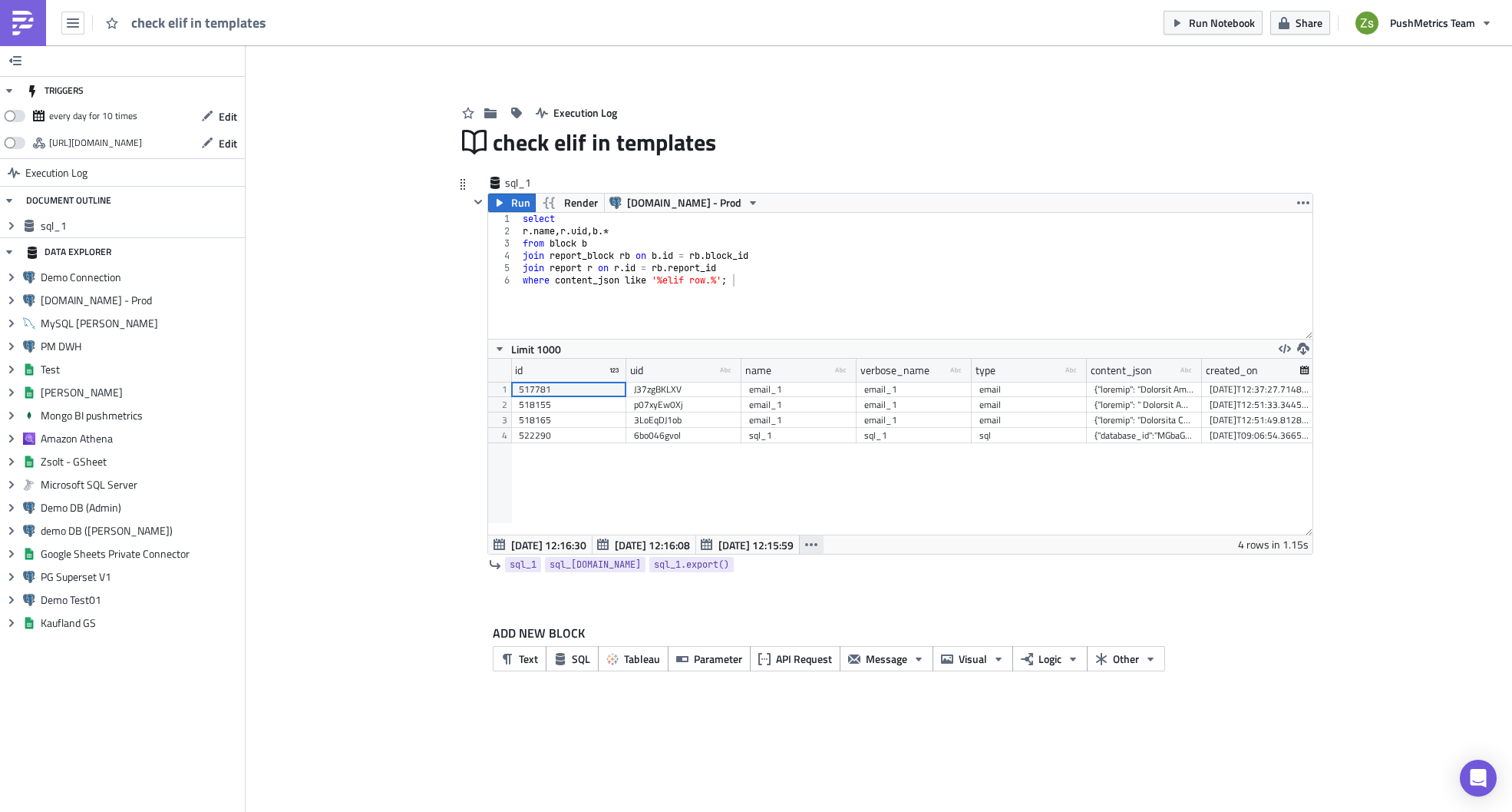
click at [807, 541] on icon "button" at bounding box center [811, 544] width 13 height 13
click at [790, 602] on div "[DATE] 12:11:06" at bounding box center [763, 603] width 97 height 15
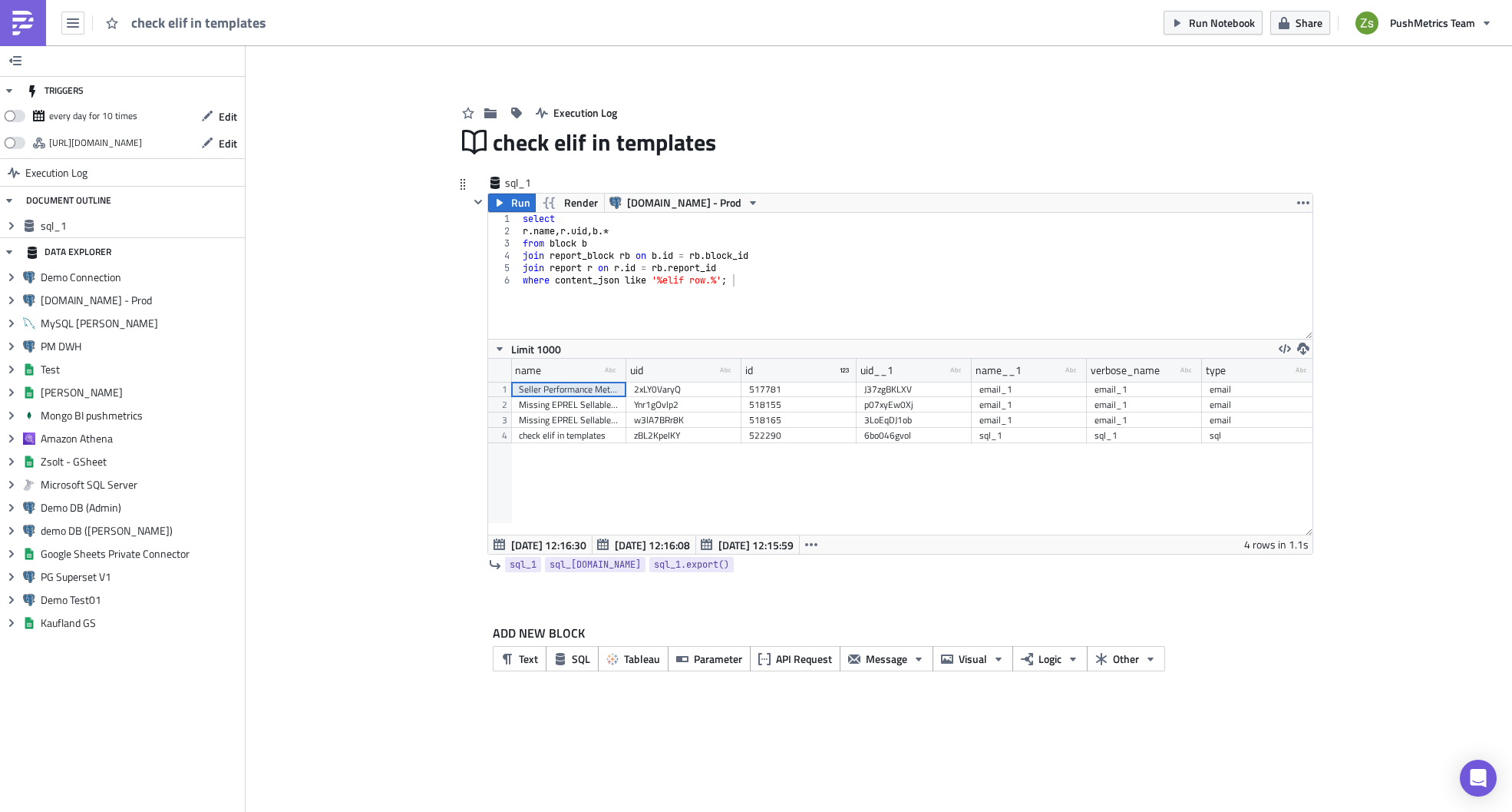
click at [595, 392] on div "Seller Performance Metrics Report_LIVE_DE" at bounding box center [568, 389] width 100 height 15
click at [562, 540] on span "[DATE] 12:16:30" at bounding box center [548, 544] width 75 height 16
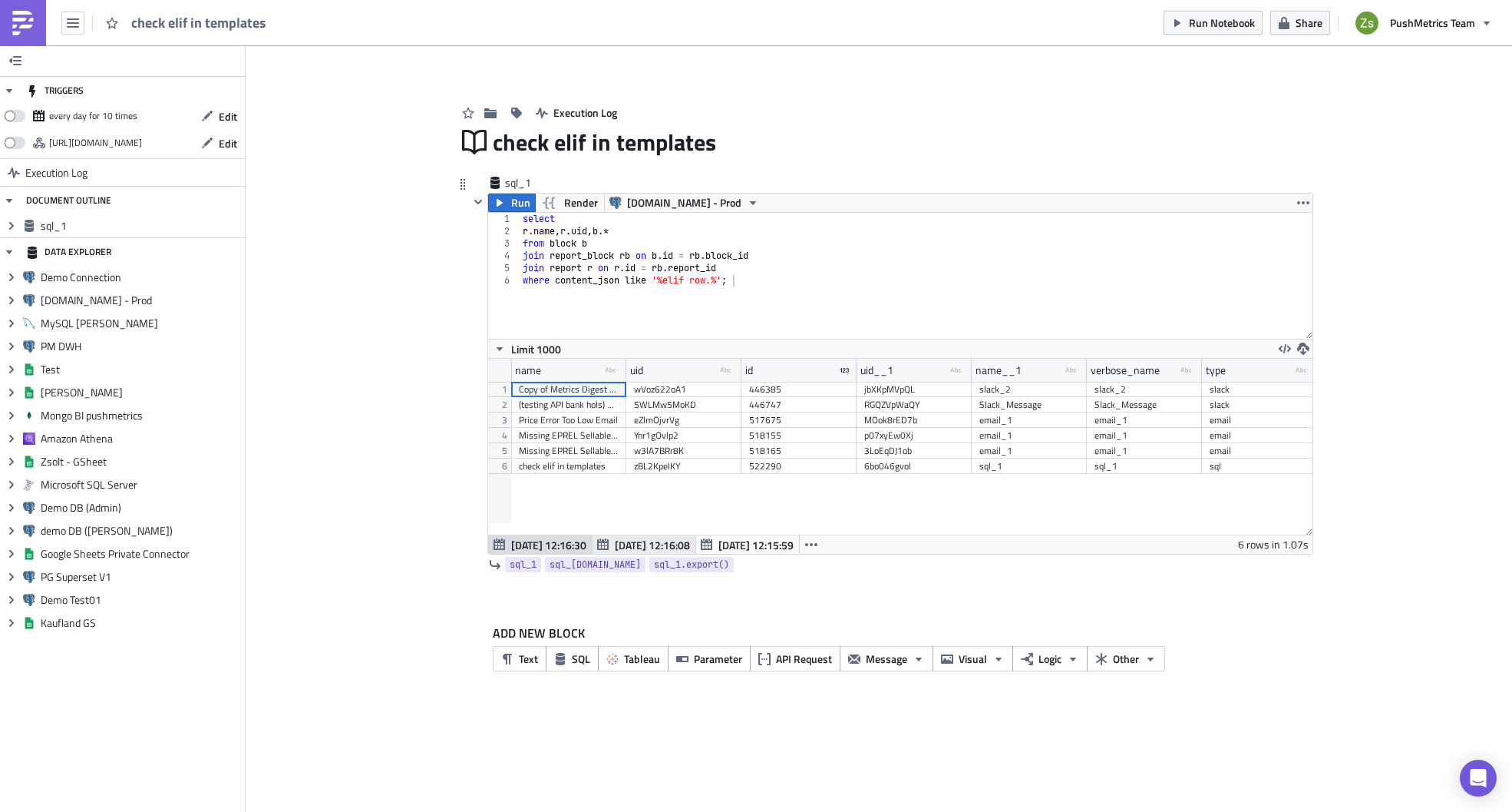
click at [625, 540] on span "[DATE] 12:16:08" at bounding box center [652, 544] width 75 height 16
click at [551, 543] on span "[DATE] 12:16:30" at bounding box center [548, 544] width 75 height 16
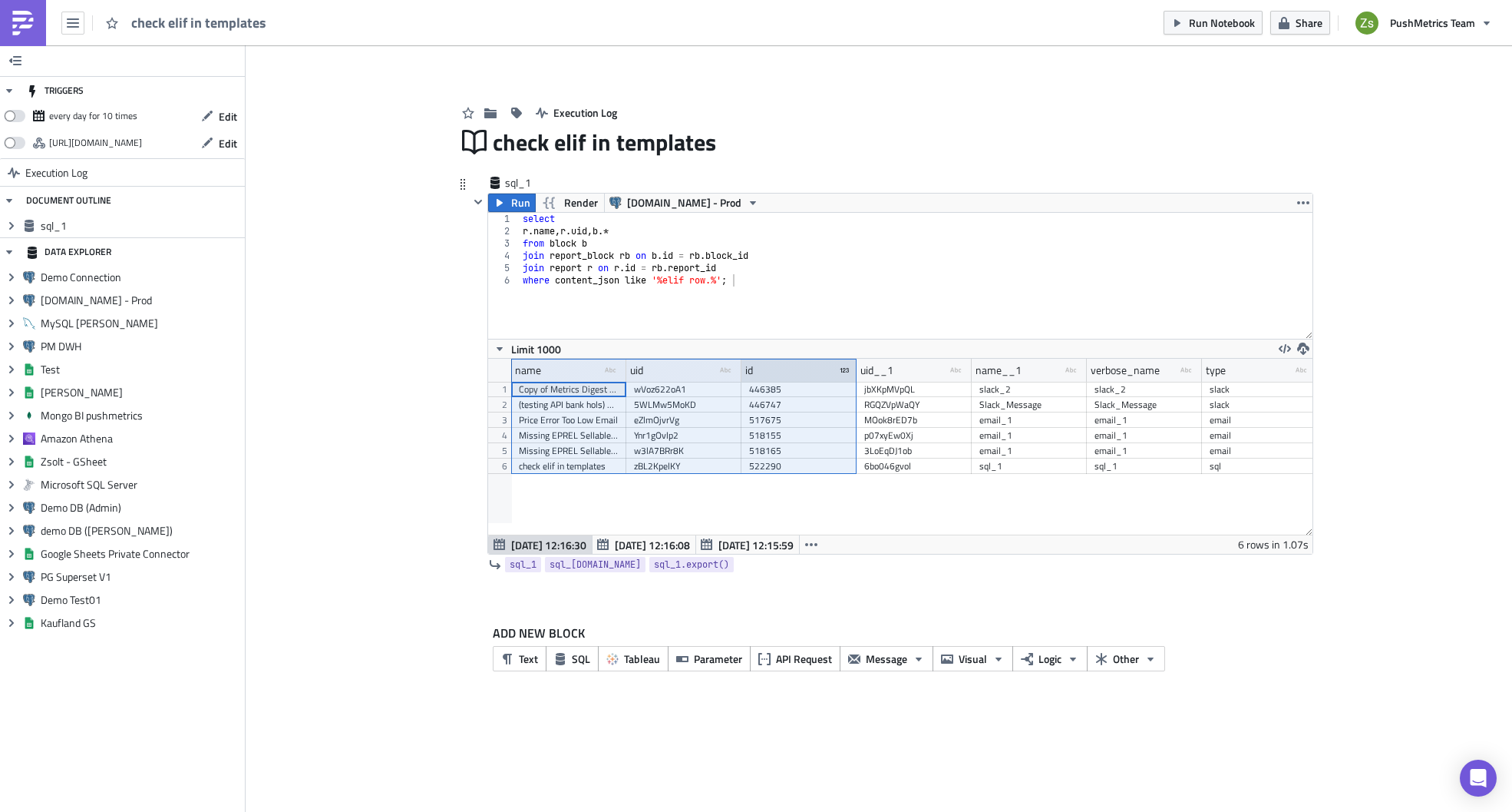
drag, startPoint x: 621, startPoint y: 370, endPoint x: 756, endPoint y: 377, distance: 135.2
click at [756, 377] on div "name type-text Created with Sketch. uid type-text Created with Sketch. id uid__…" at bounding box center [1259, 370] width 1497 height 23
click at [713, 276] on div "select r . name , [PERSON_NAME] uid , b .* from block b join report_block rb on…" at bounding box center [916, 288] width 793 height 151
paste textarea "row.preferred_email_language"
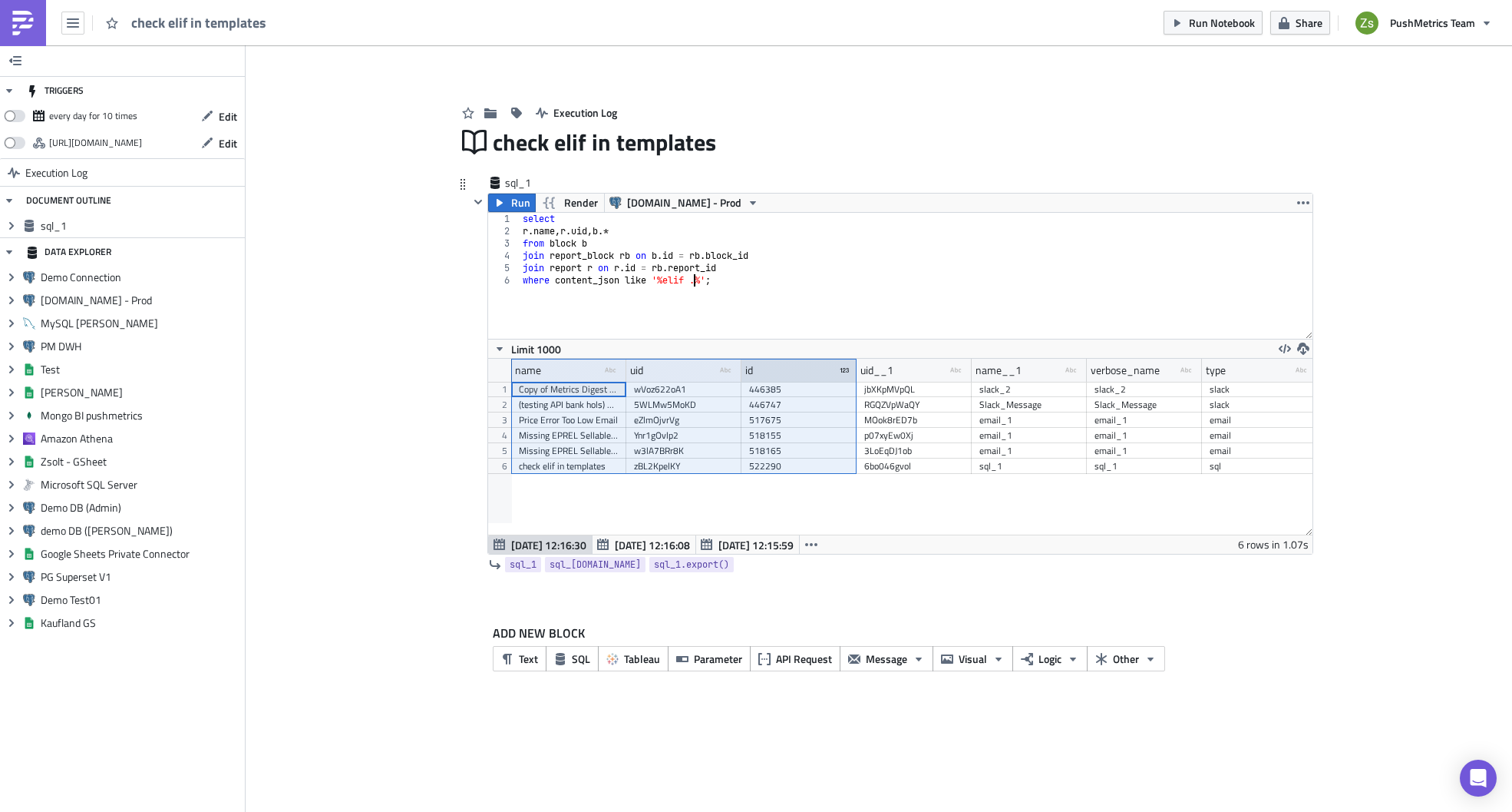
paste textarea "row.preferred_email_language"
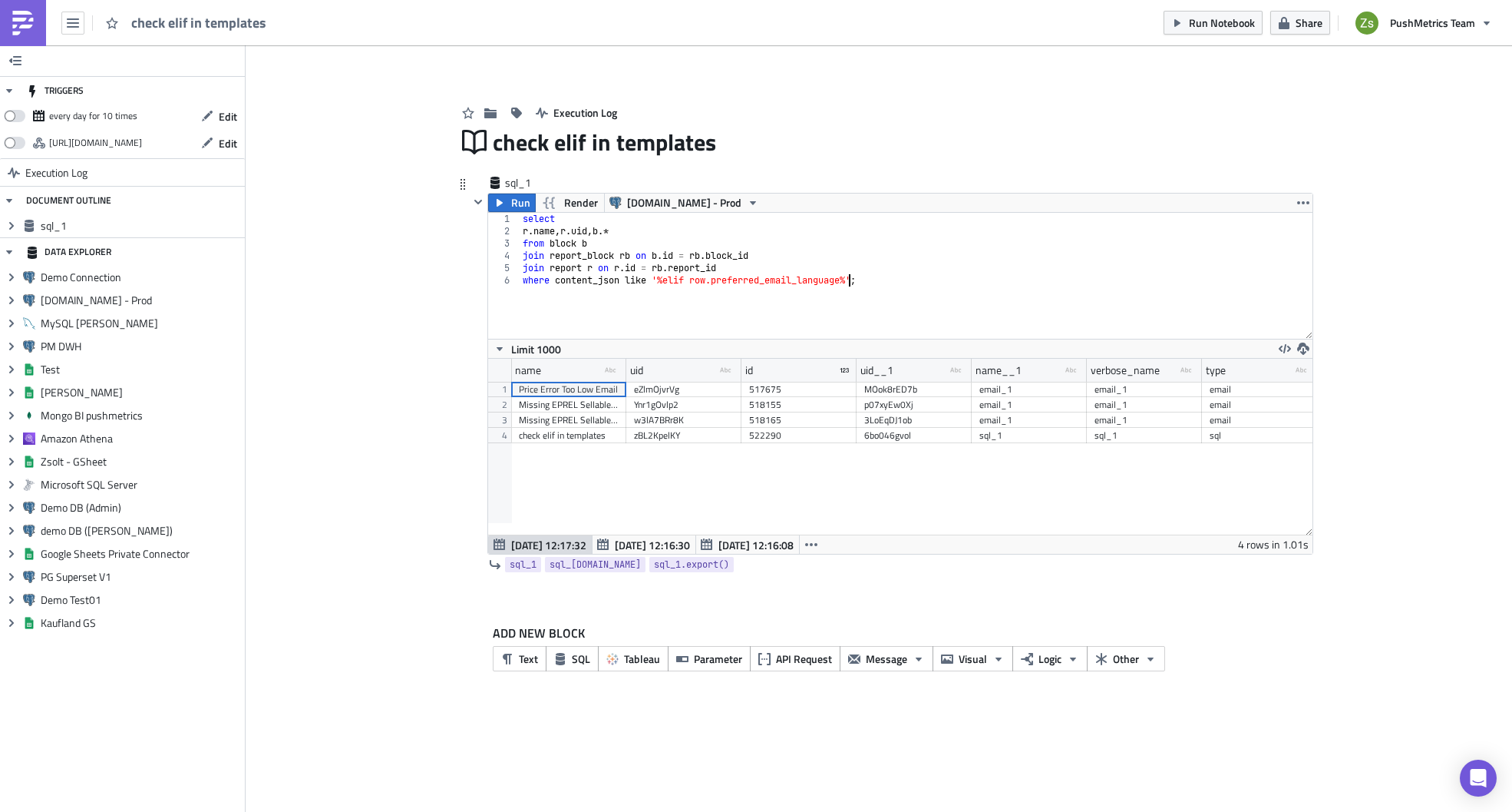
scroll to position [176, 824]
drag, startPoint x: 623, startPoint y: 377, endPoint x: 780, endPoint y: 381, distance: 157.1
click at [780, 381] on div at bounding box center [780, 371] width 4 height 24
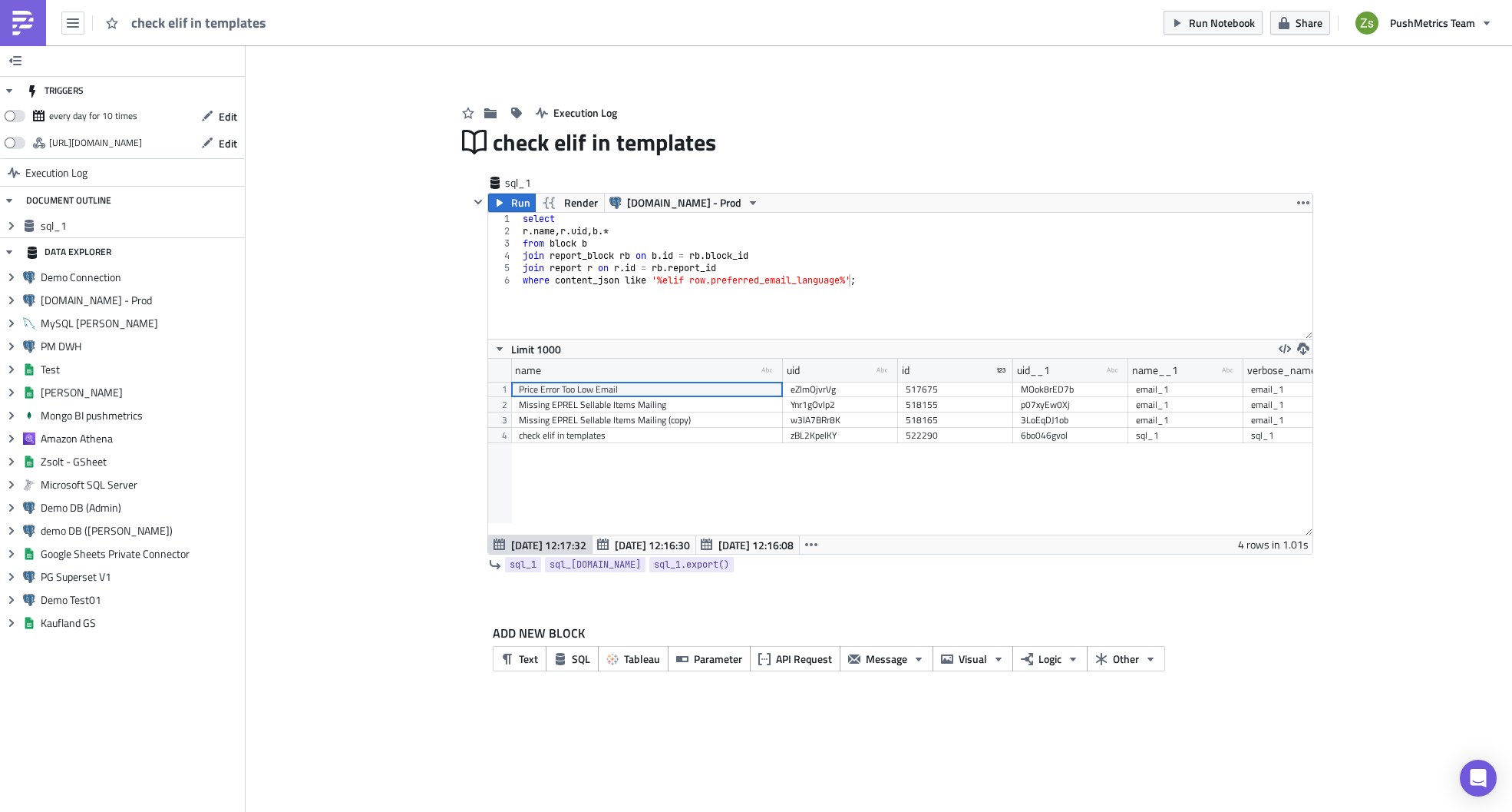
click at [1365, 168] on div "Add Image Execution Log check elif in templates sql_1 Run Render [DOMAIN_NAME] …" at bounding box center [879, 376] width 1266 height 660
click at [499, 199] on icon "button" at bounding box center [499, 202] width 13 height 13
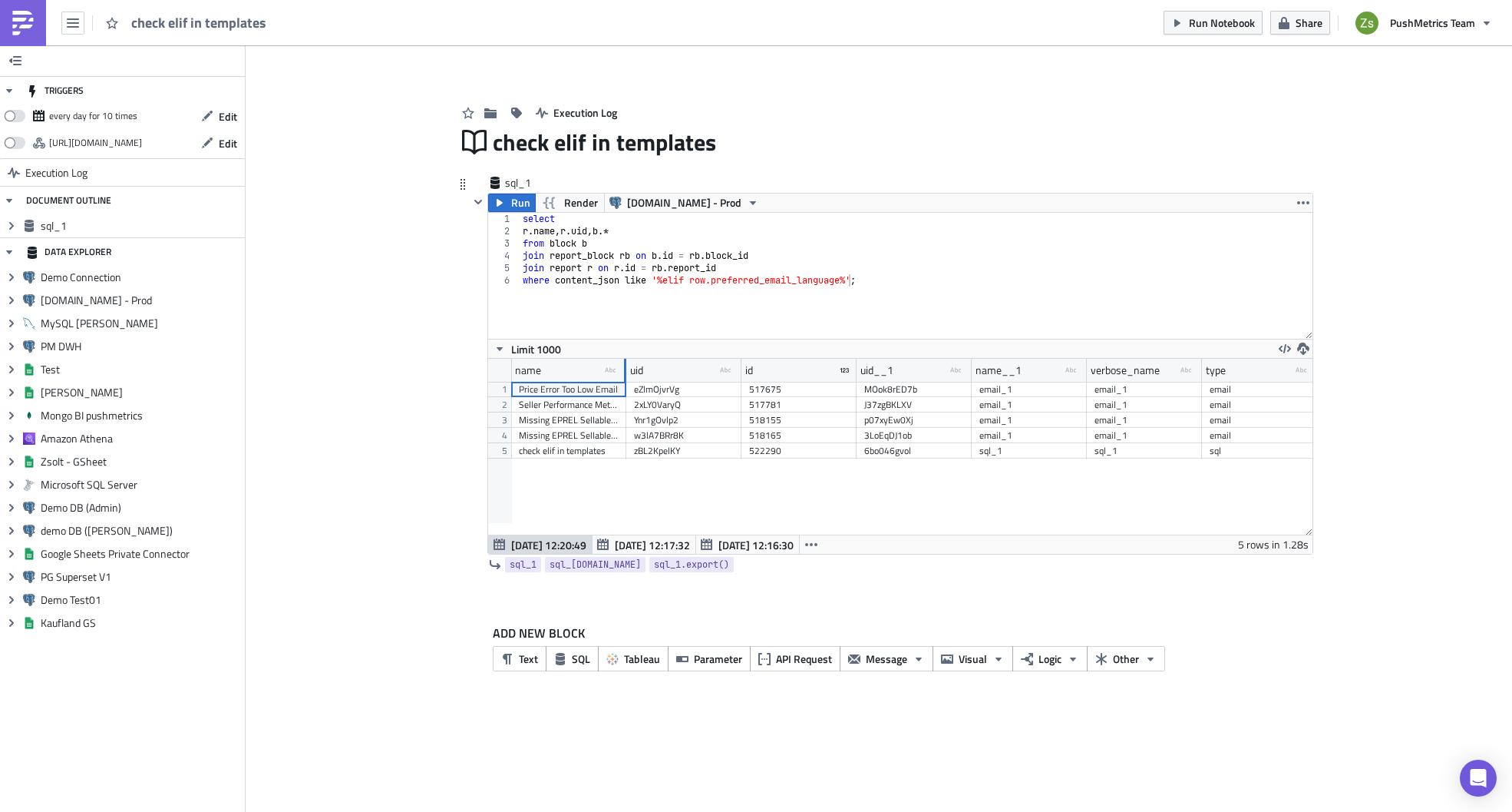
drag, startPoint x: 624, startPoint y: 377, endPoint x: 783, endPoint y: 388, distance: 159.4
click at [783, 388] on div "name type-text Created with Sketch. uid type-text Created with Sketch. id uid__…" at bounding box center [900, 446] width 824 height 176
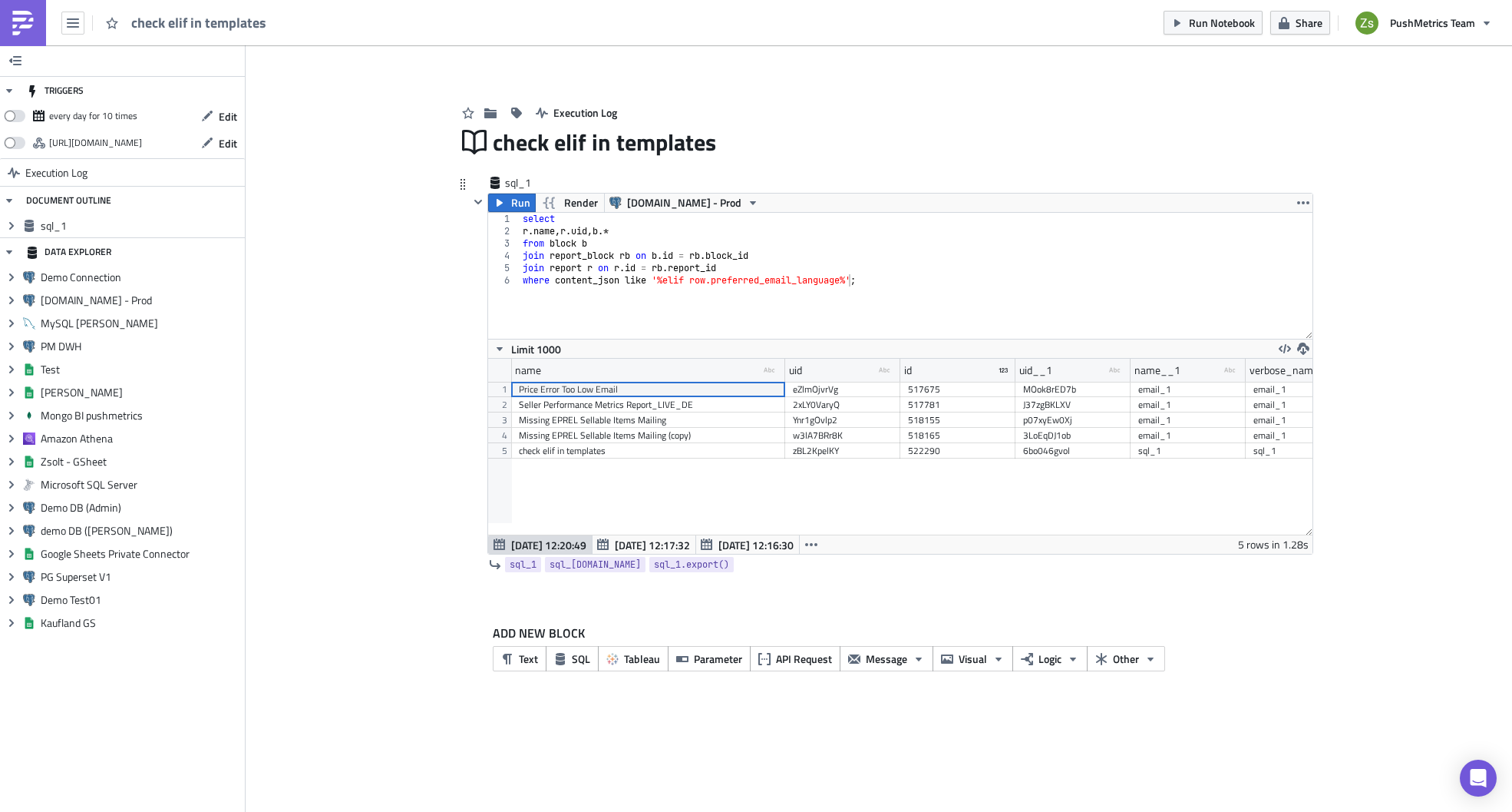
click at [714, 280] on div "select r . name , [PERSON_NAME] uid , b .* from block b join report_block rb on…" at bounding box center [916, 288] width 793 height 151
click at [517, 211] on span "Run" at bounding box center [520, 203] width 19 height 19
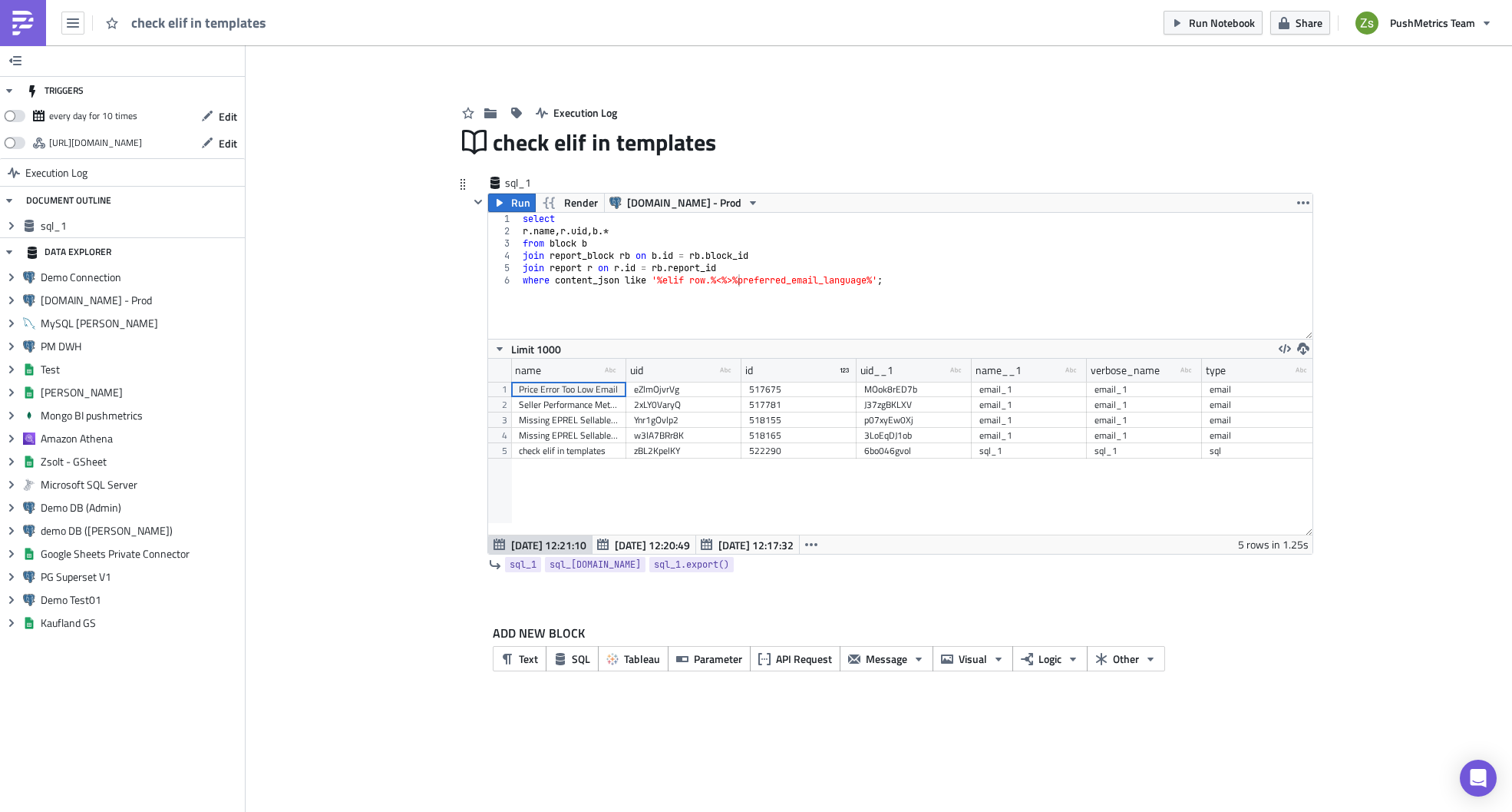
scroll to position [176, 824]
click at [733, 282] on div "select r . name , [PERSON_NAME] uid , b .* from block b join report_block rb on…" at bounding box center [916, 288] width 793 height 151
type textarea "where content_json like '%elif row.<%preferred_email_language%';"
click at [508, 200] on button "Run" at bounding box center [512, 203] width 48 height 19
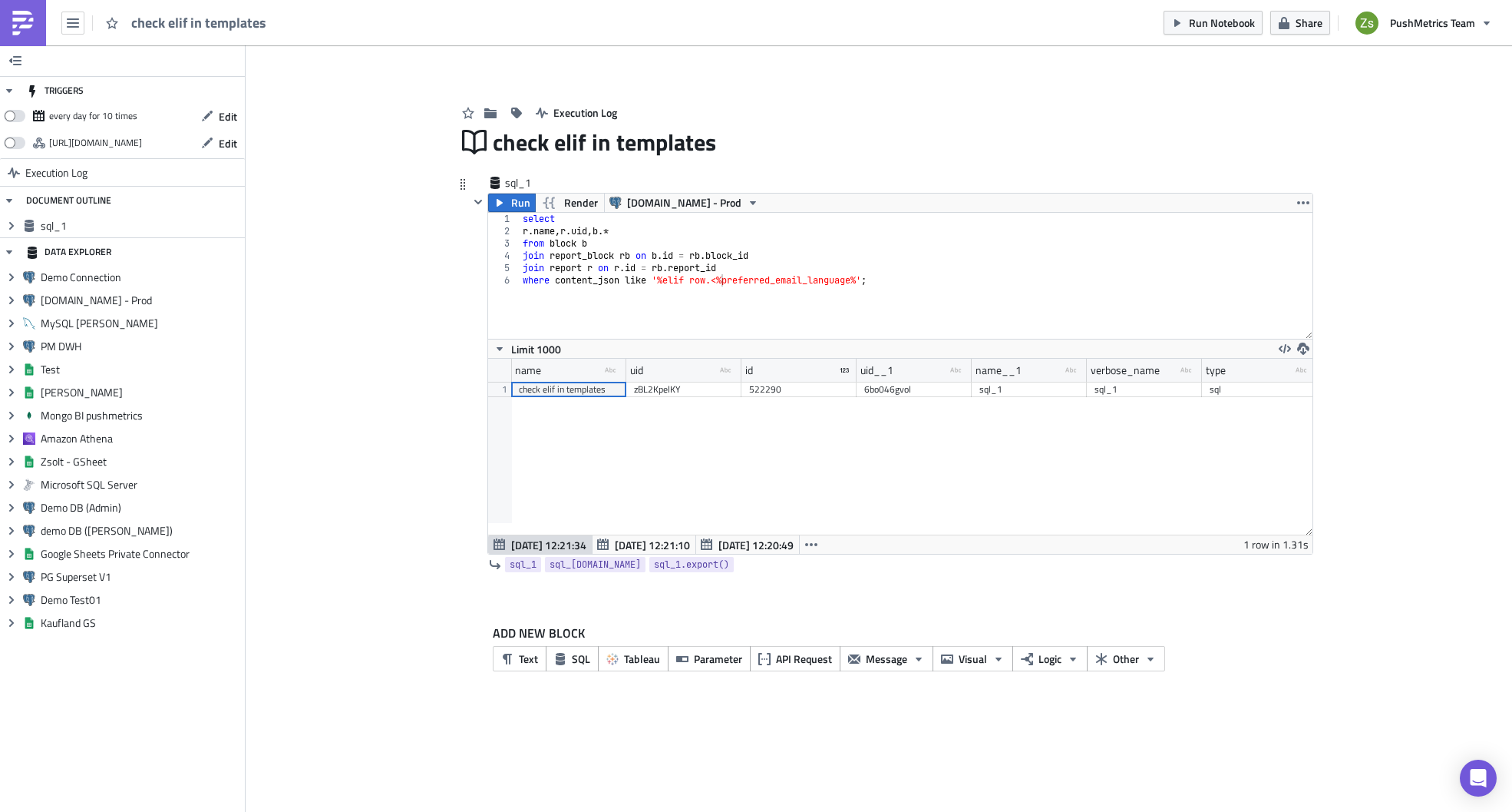
click at [587, 393] on div "check elif in templates" at bounding box center [568, 389] width 100 height 15
drag, startPoint x: 696, startPoint y: 280, endPoint x: 859, endPoint y: 277, distance: 163.0
click at [859, 277] on div "select r . name , [PERSON_NAME] uid , b .* from block b join report_block rb on…" at bounding box center [916, 288] width 793 height 151
click at [765, 542] on span "[DATE] 12:20:49" at bounding box center [755, 544] width 75 height 16
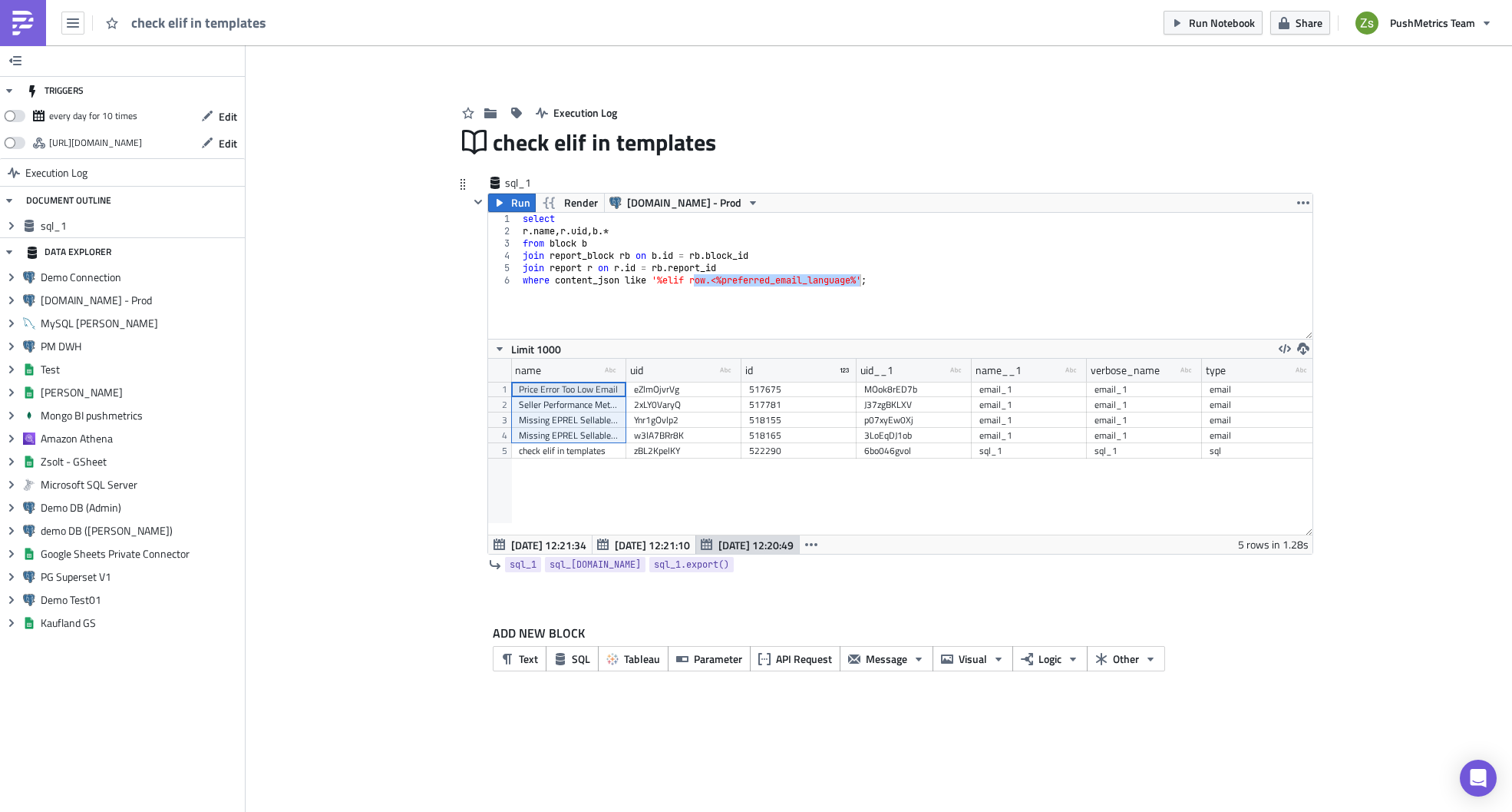
drag, startPoint x: 588, startPoint y: 393, endPoint x: 595, endPoint y: 435, distance: 42.6
click at [595, 382] on div "Price Error Too Low Email eZlmOjvrVg 517675 MOok8rED7b email_1 email_1 email [D…" at bounding box center [1259, 382] width 1497 height 0
